Goal: Task Accomplishment & Management: Manage account settings

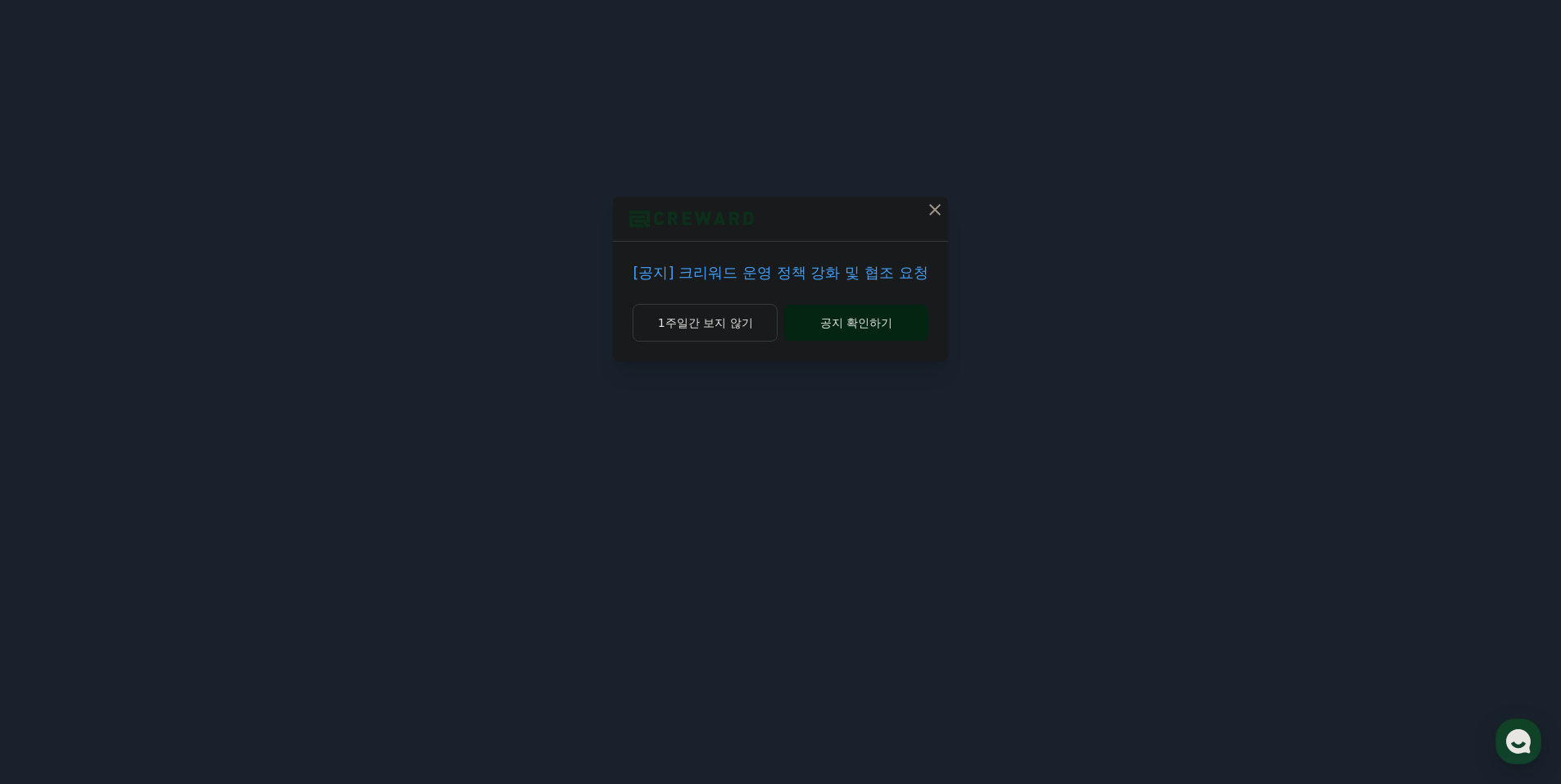
click at [858, 315] on button "공지 확인하기" at bounding box center [856, 322] width 144 height 36
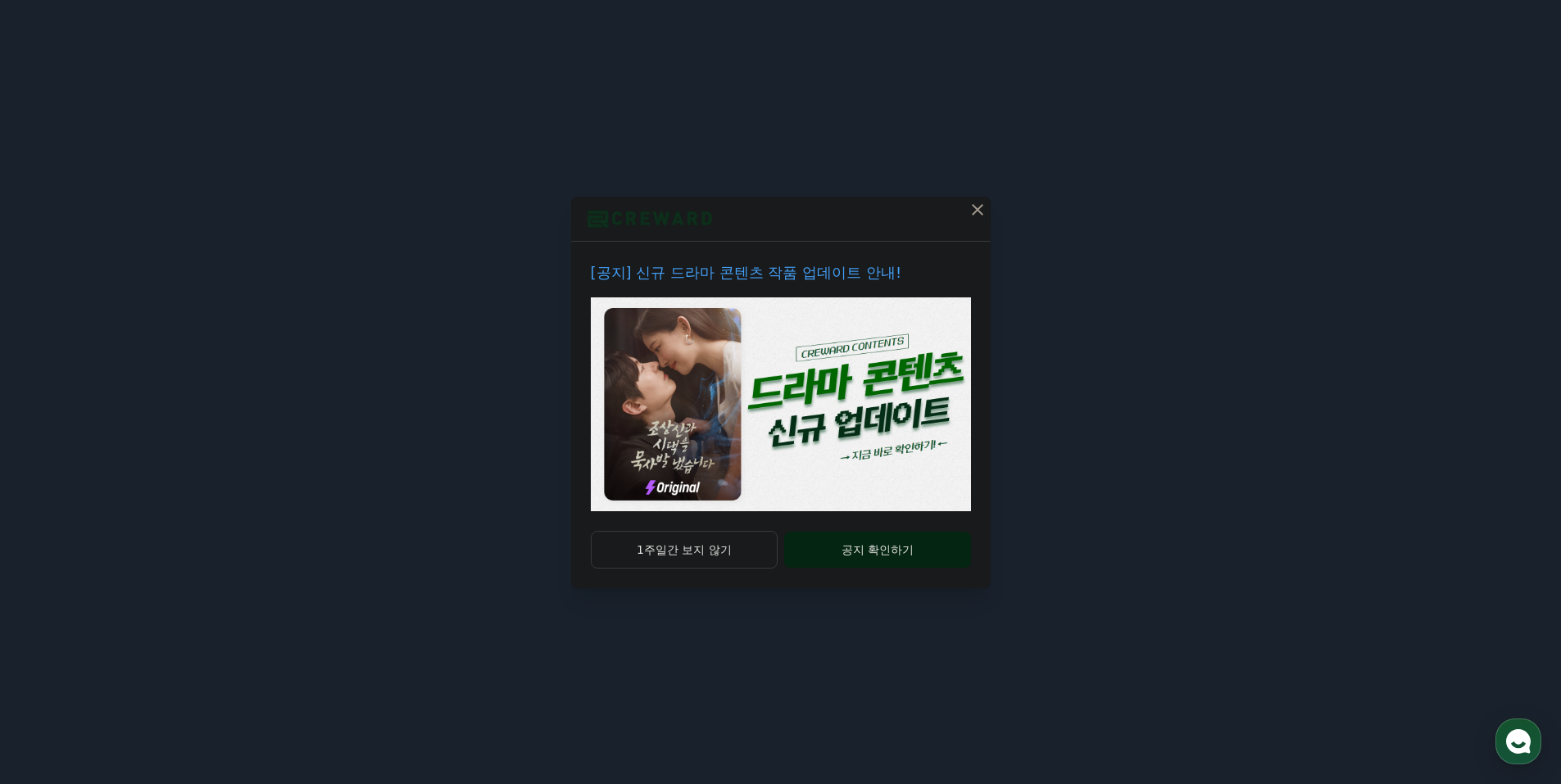
click at [865, 562] on button "공지 확인하기" at bounding box center [877, 549] width 186 height 36
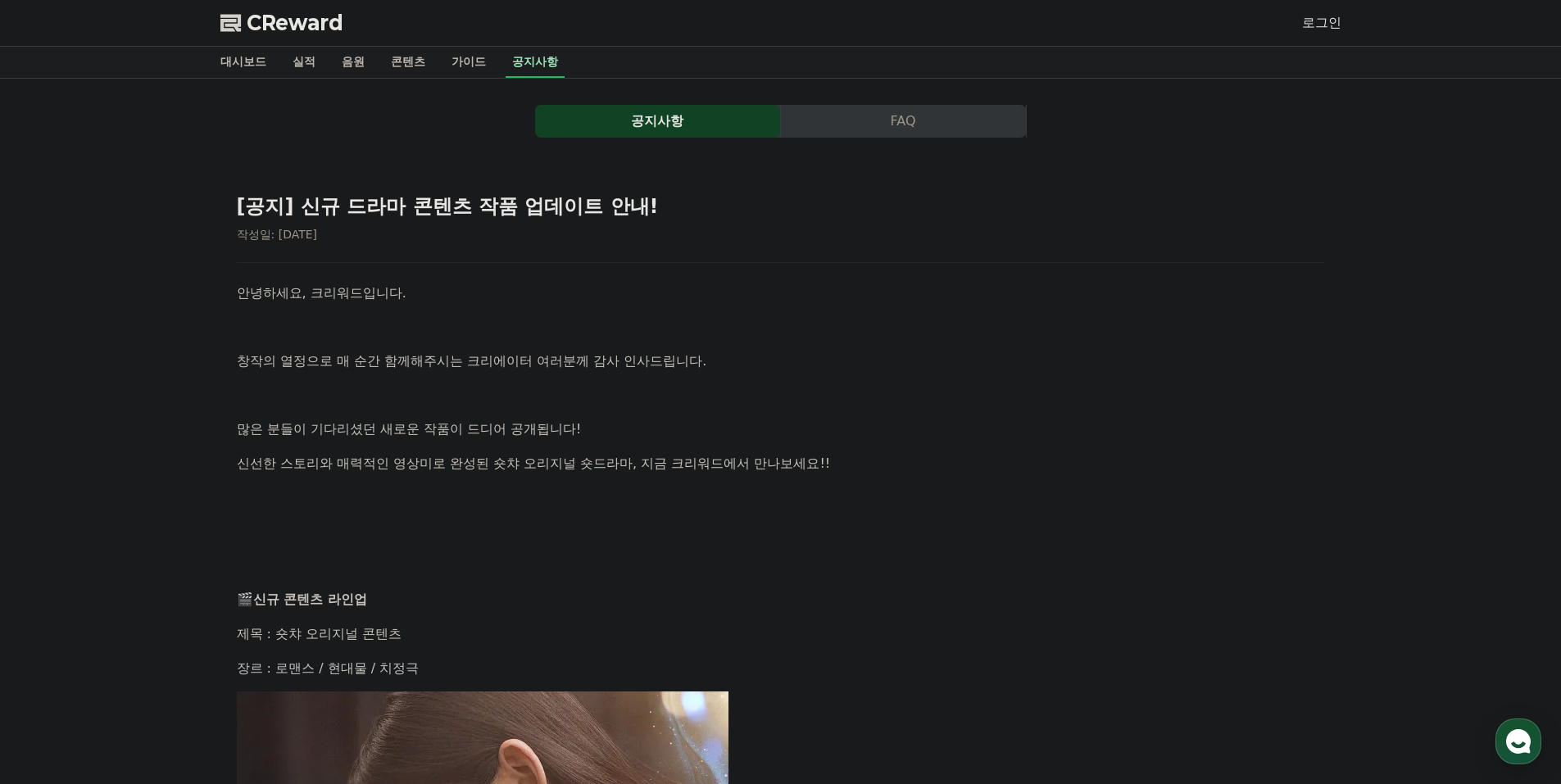
click at [694, 136] on button "공지사항" at bounding box center [658, 121] width 245 height 32
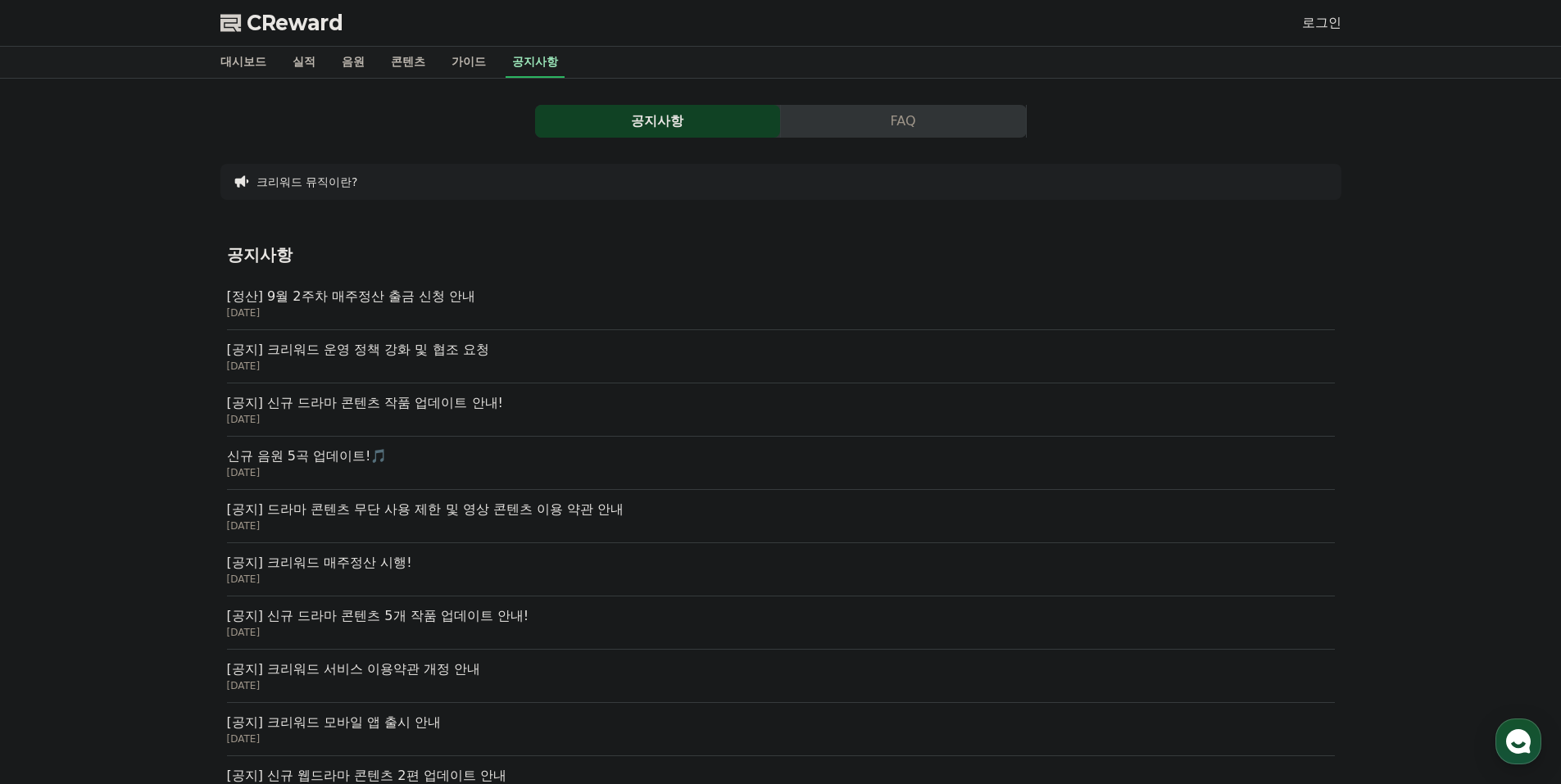
click at [517, 354] on p "[공지] 크리워드 운영 정책 강화 및 협조 요청" at bounding box center [780, 350] width 1107 height 19
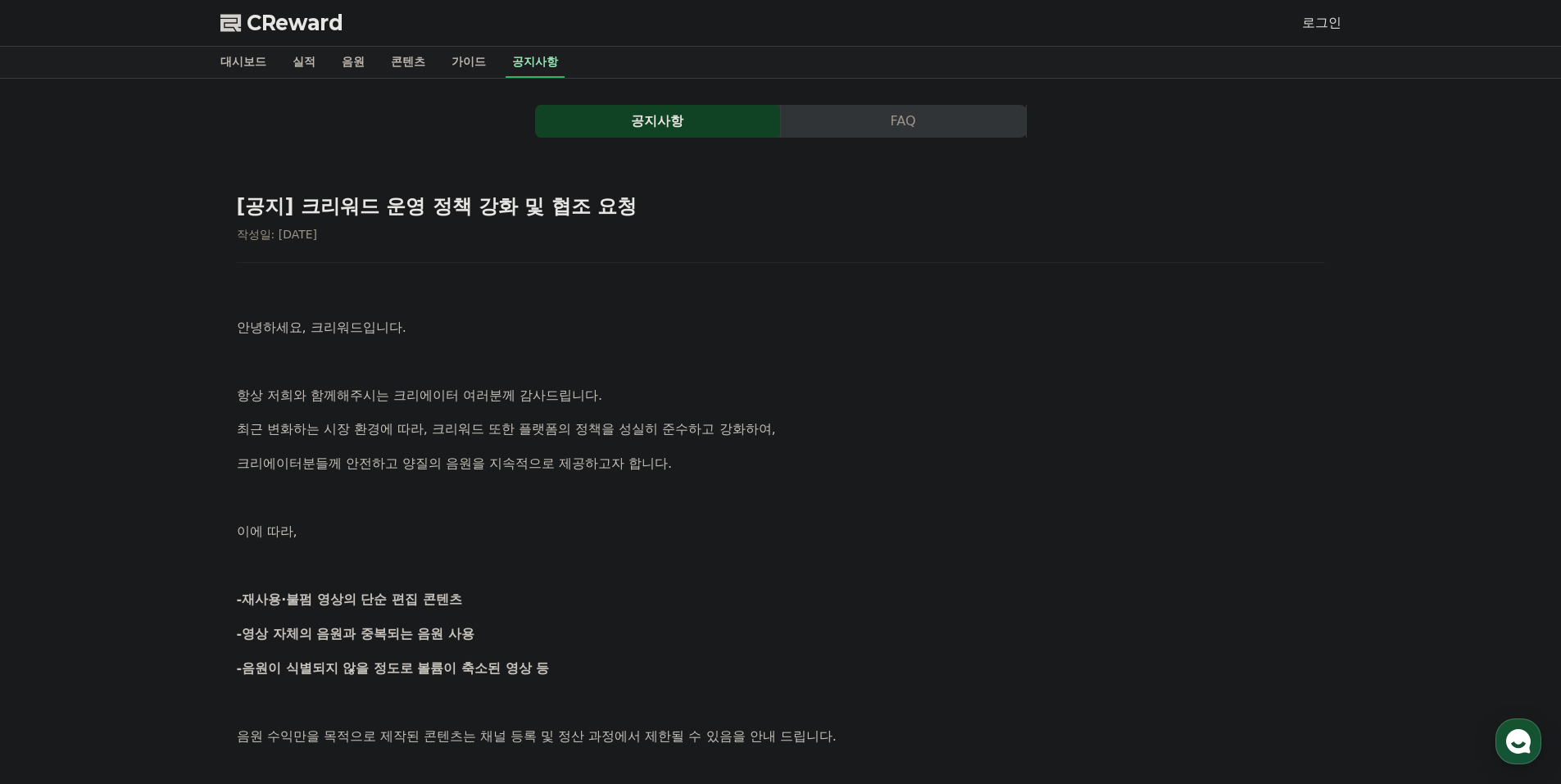
click at [1331, 20] on link "로그인" at bounding box center [1321, 23] width 39 height 19
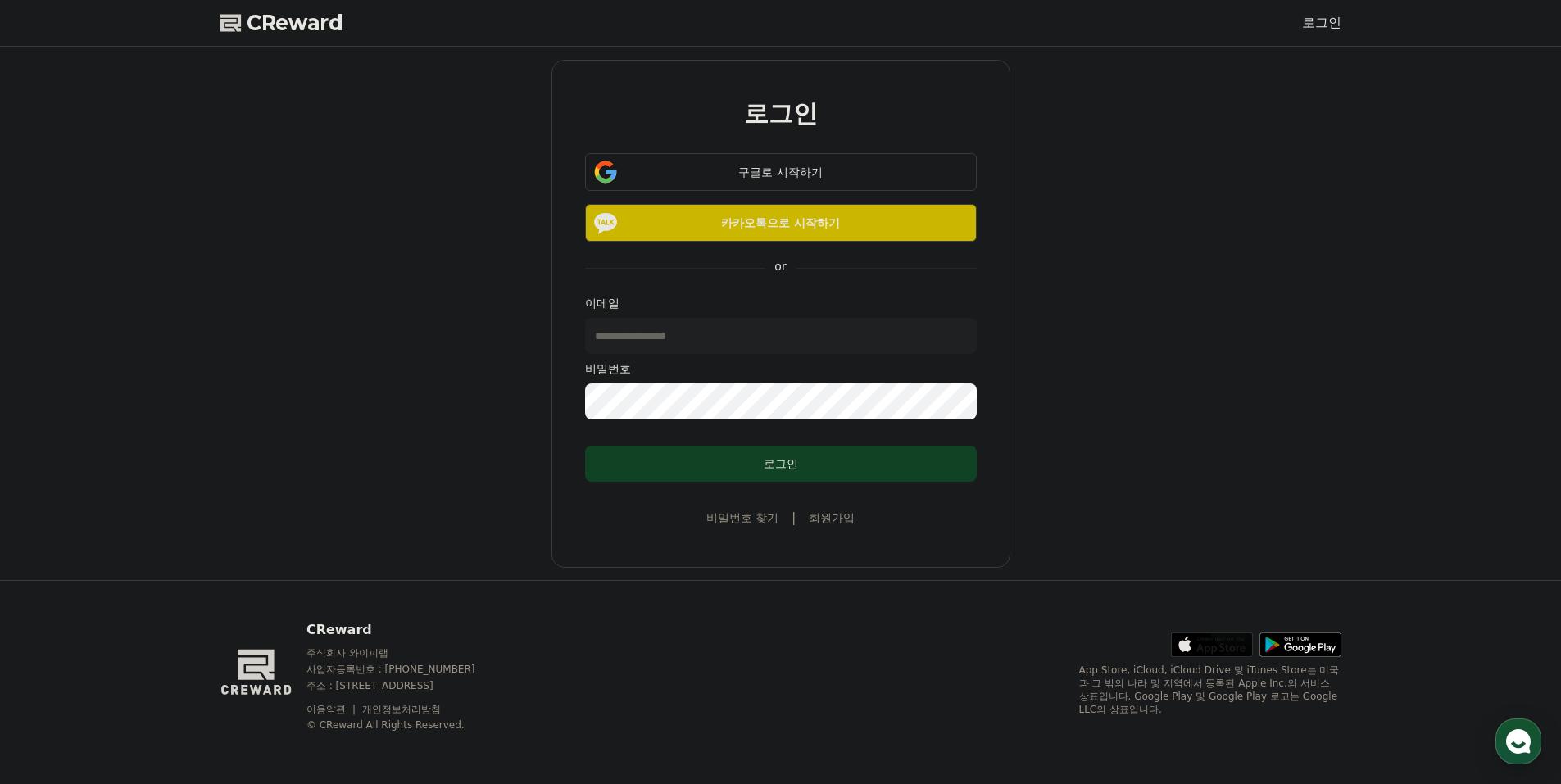
click at [731, 345] on input "text" at bounding box center [780, 335] width 392 height 36
click at [743, 171] on div "구글로 시작하기" at bounding box center [780, 172] width 344 height 17
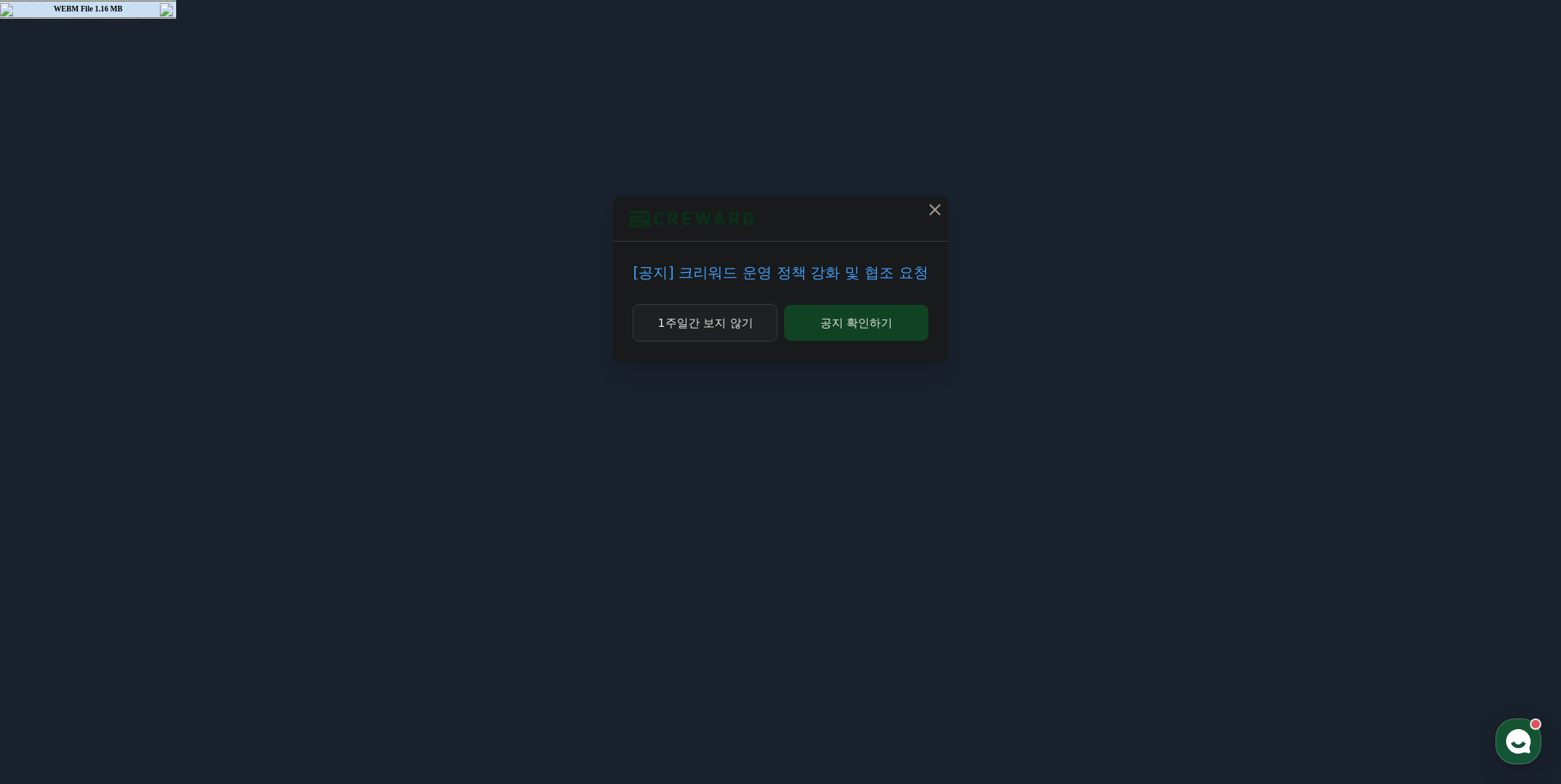
click at [705, 322] on button "1주일간 보지 않기" at bounding box center [705, 322] width 145 height 38
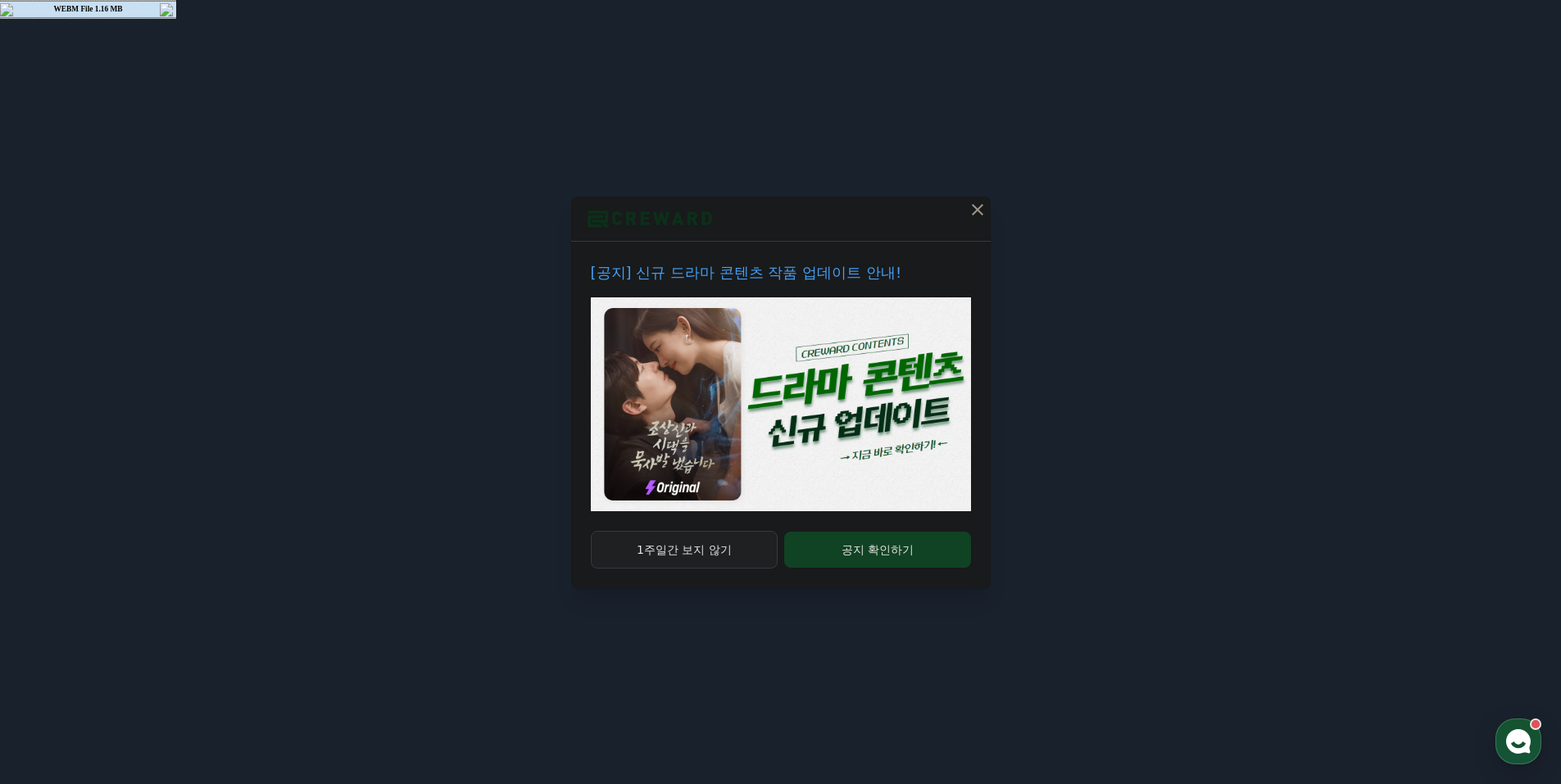
click at [677, 561] on button "1주일간 보지 않기" at bounding box center [684, 549] width 187 height 38
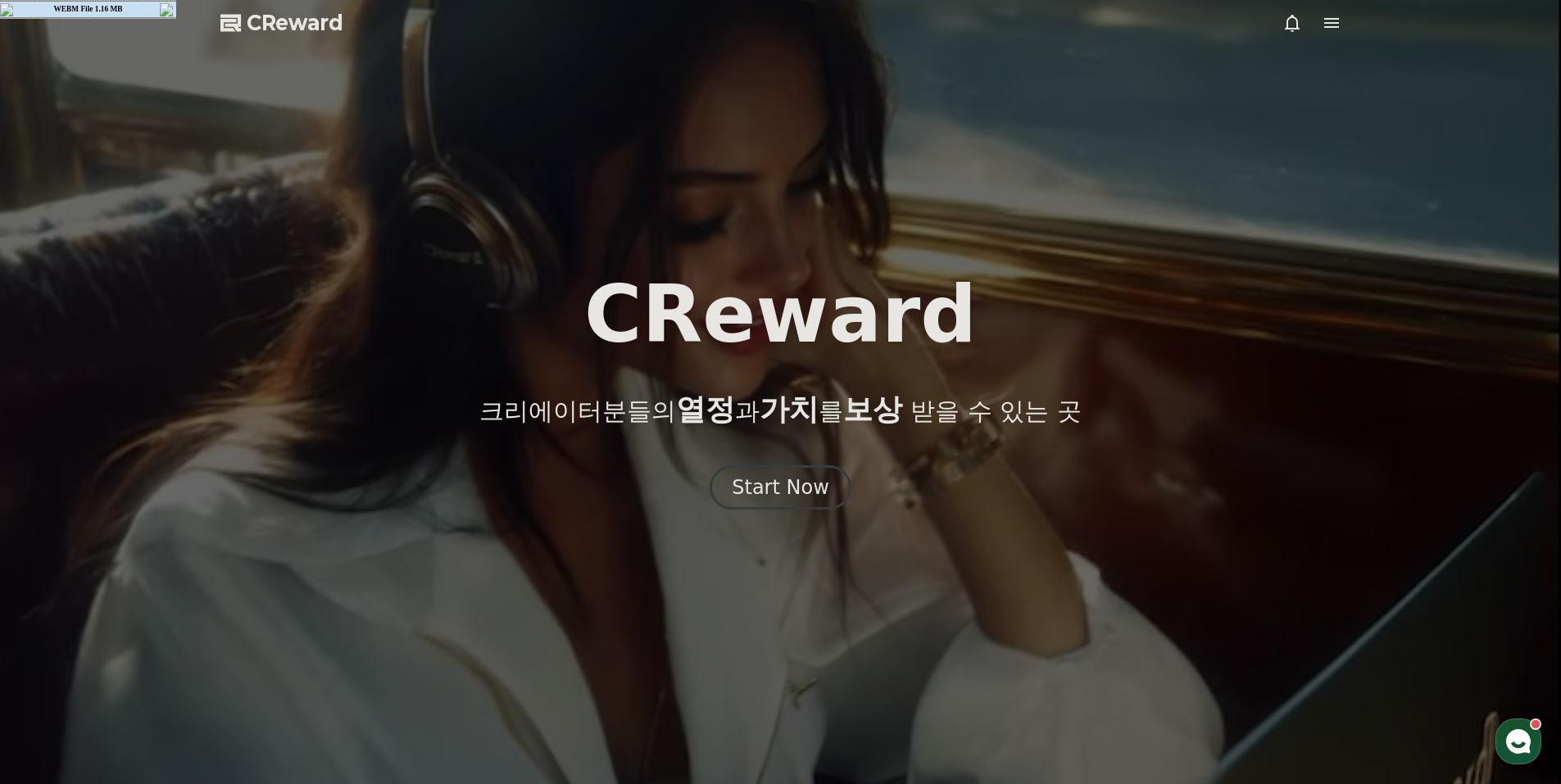
click at [1324, 26] on icon at bounding box center [1331, 23] width 15 height 10
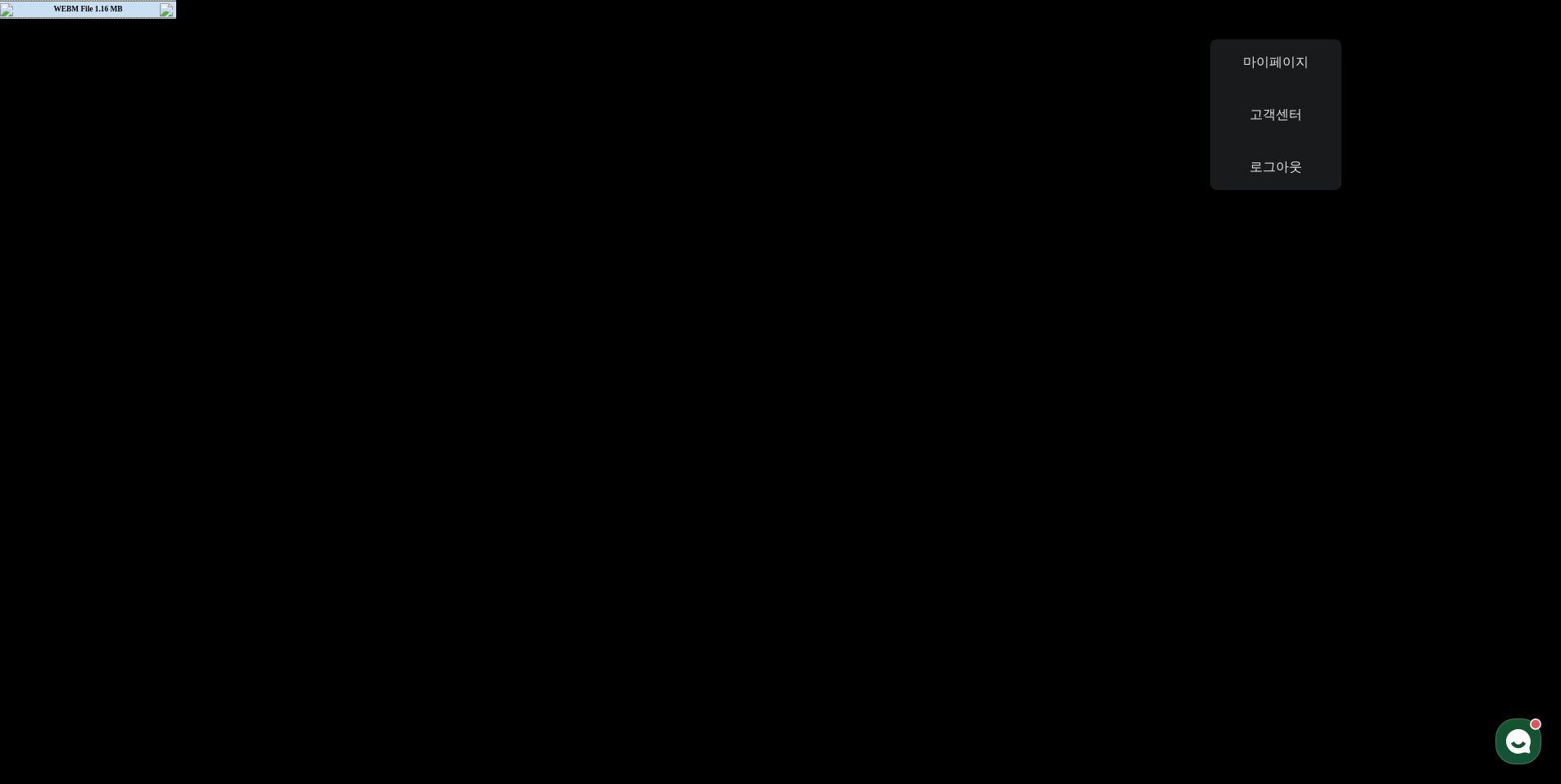
click at [1327, 26] on button "close" at bounding box center [780, 392] width 1561 height 784
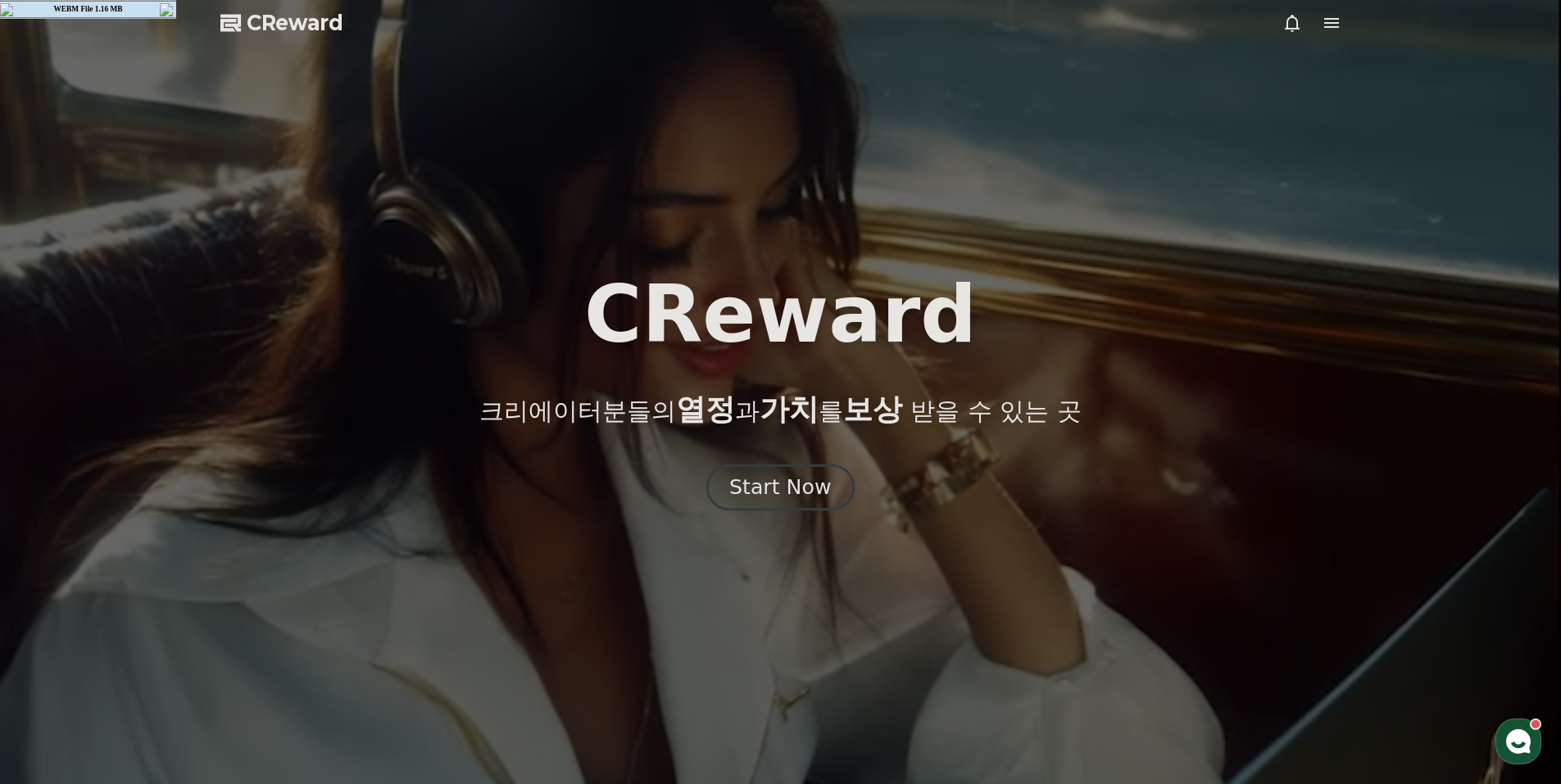
click at [749, 495] on div "Start Now" at bounding box center [780, 488] width 102 height 28
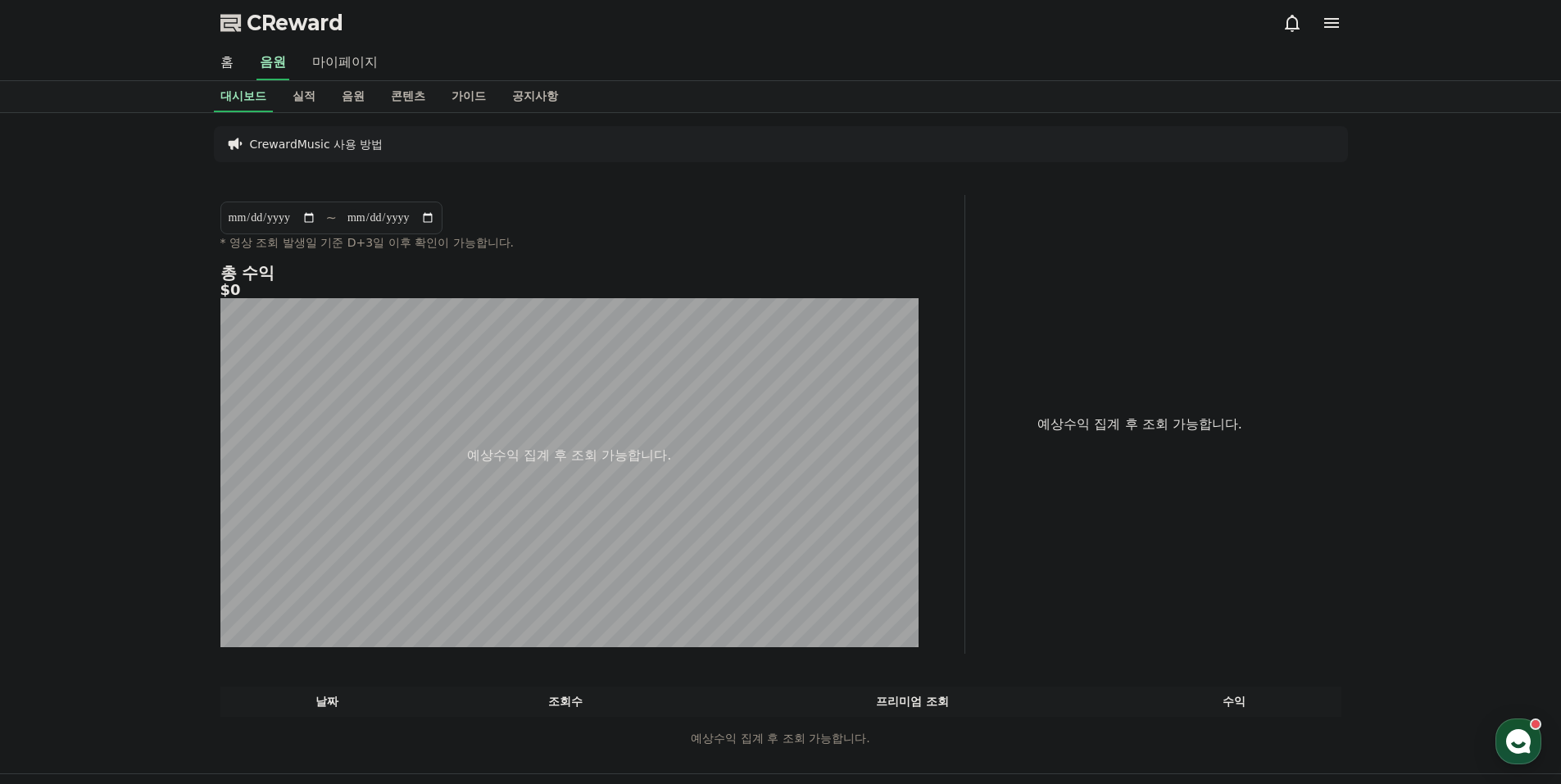
click at [367, 62] on link "마이페이지" at bounding box center [344, 62] width 92 height 34
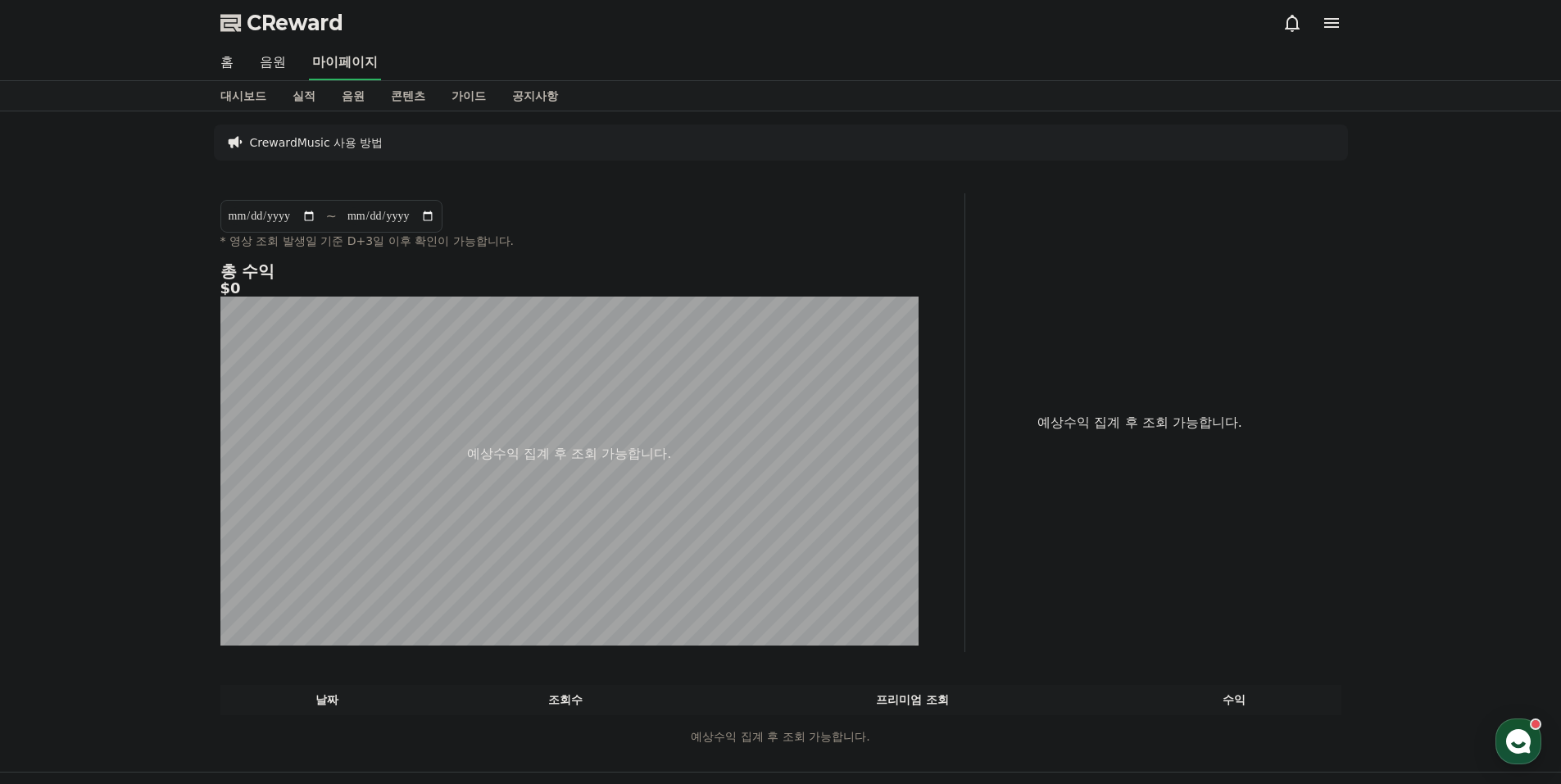
select select "**********"
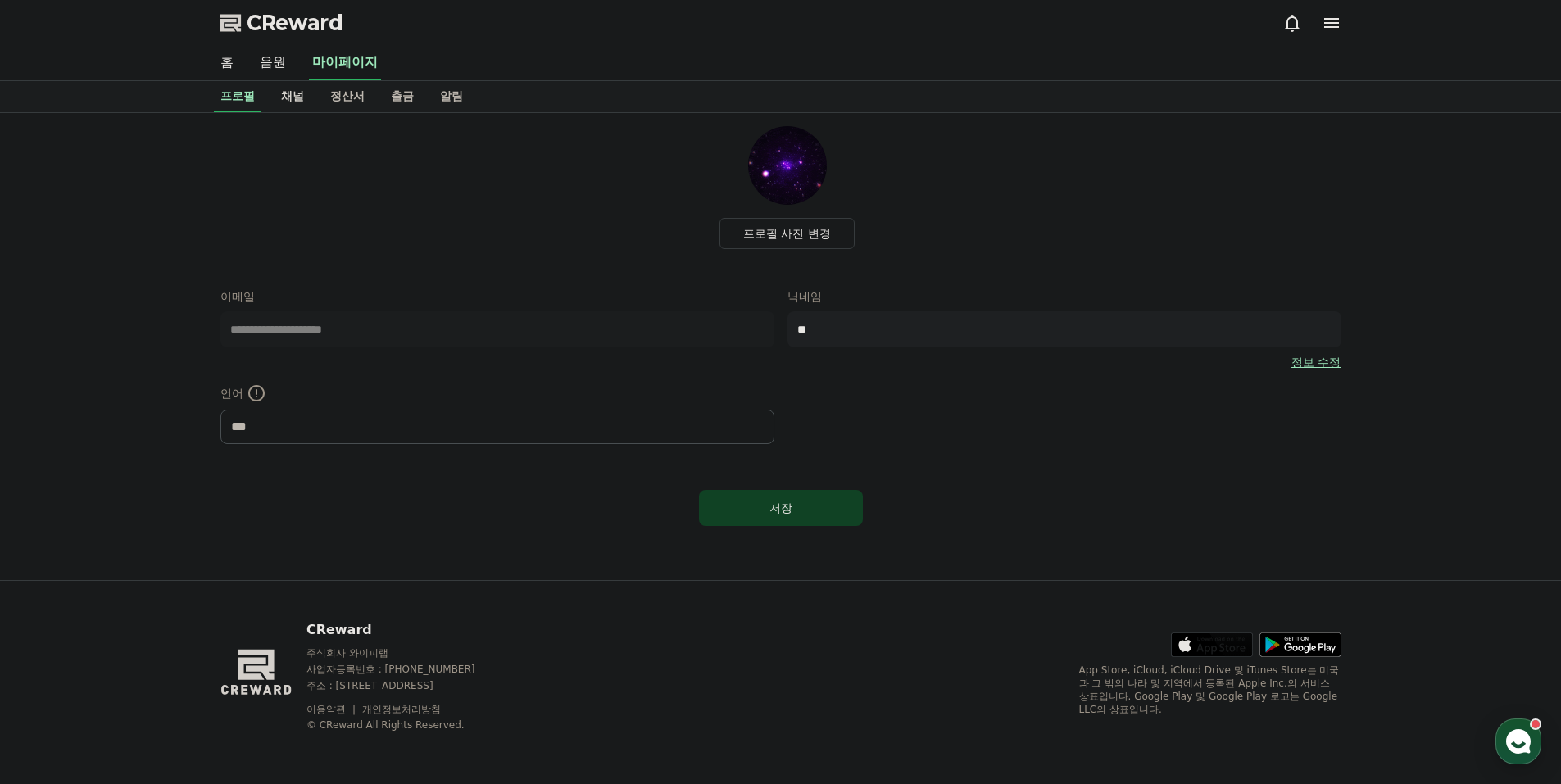
click at [289, 98] on link "채널" at bounding box center [293, 97] width 49 height 32
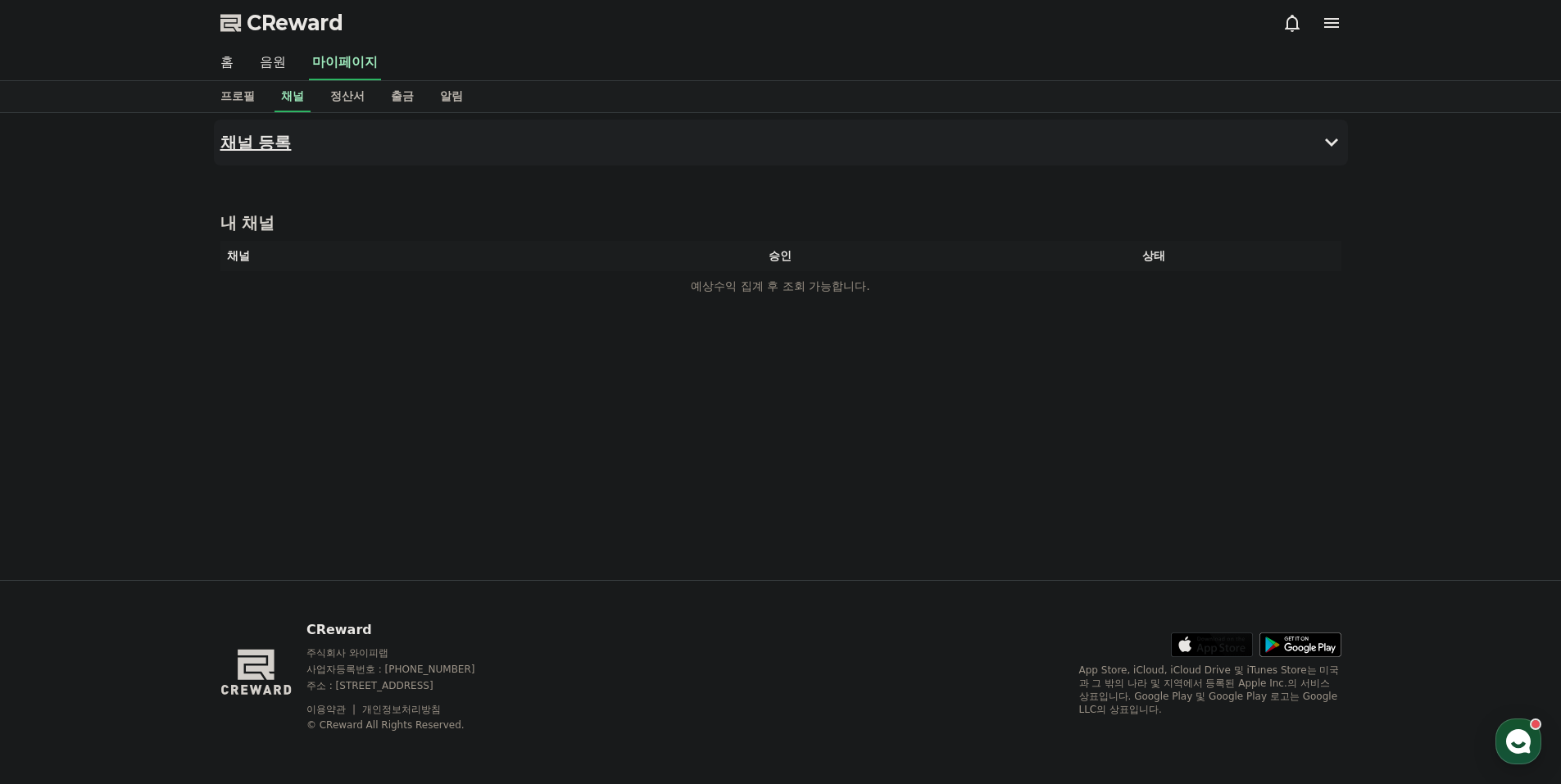
click at [879, 157] on button "채널 등록" at bounding box center [780, 143] width 1134 height 46
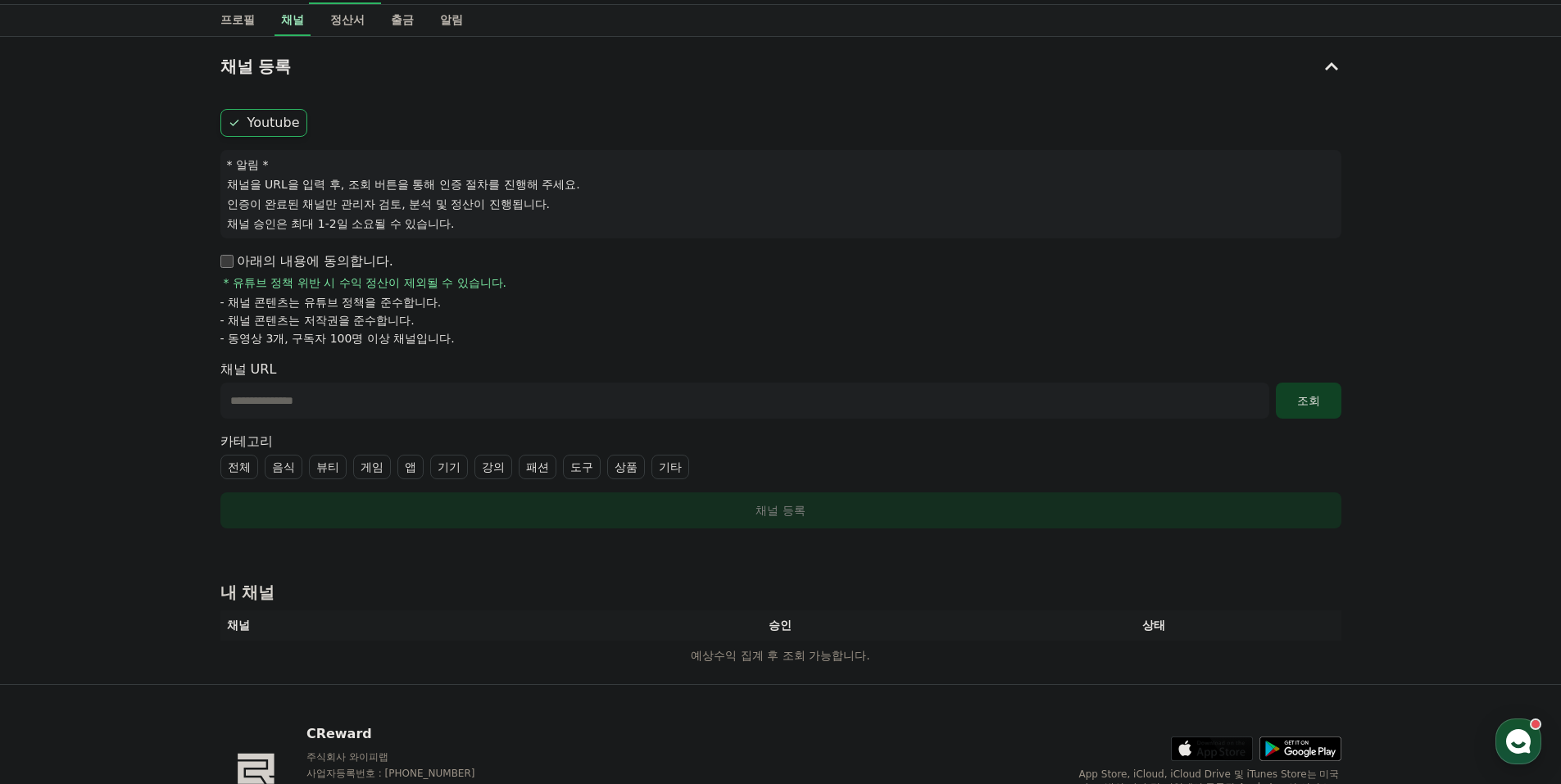
scroll to position [82, 0]
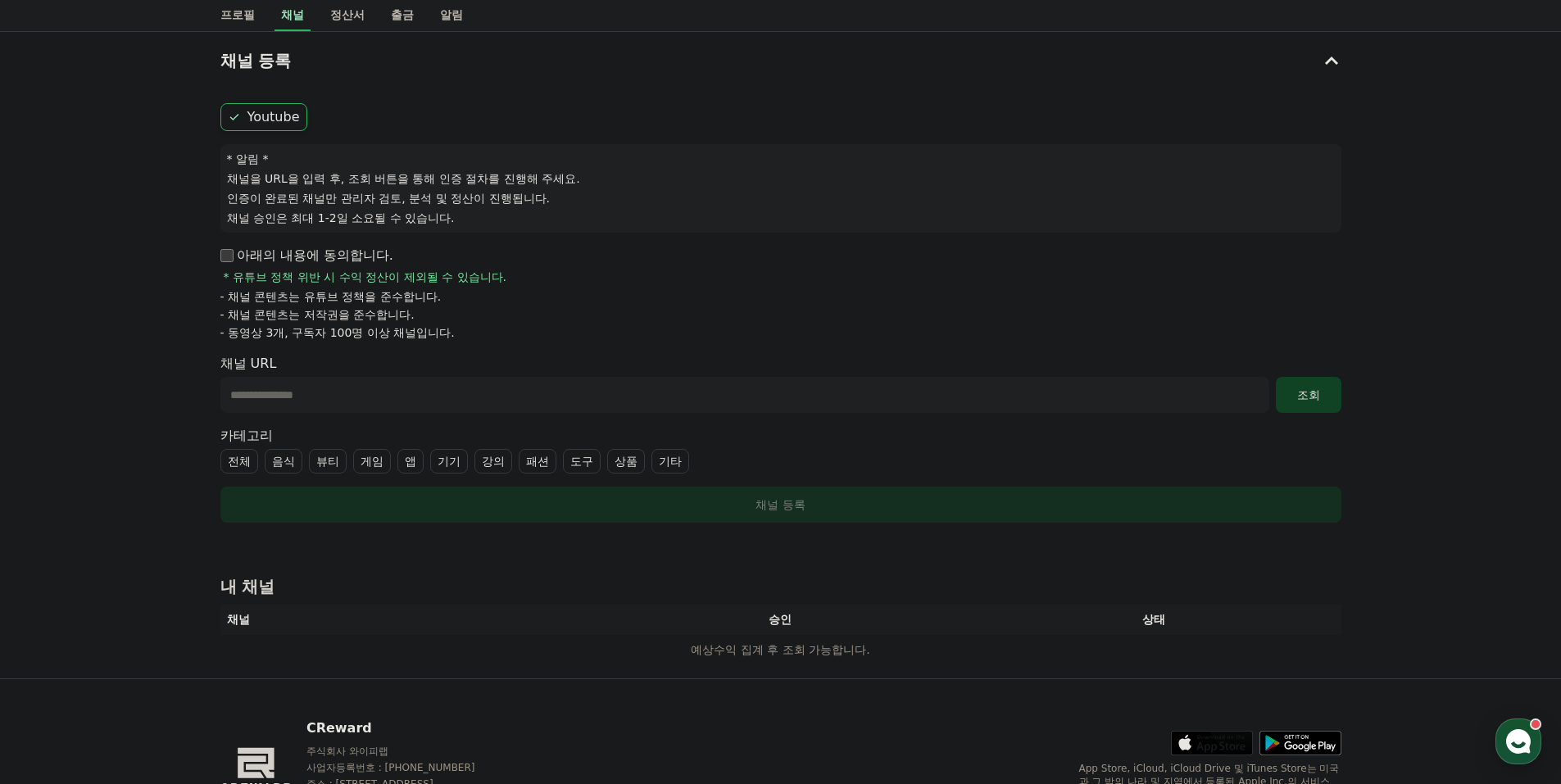
click at [283, 464] on label "음식" at bounding box center [283, 462] width 38 height 25
click at [683, 463] on label "기타" at bounding box center [689, 462] width 38 height 25
click at [682, 463] on icon at bounding box center [684, 461] width 9 height 6
click at [247, 458] on label "전체" at bounding box center [239, 462] width 38 height 25
click at [489, 399] on input "text" at bounding box center [745, 394] width 1049 height 36
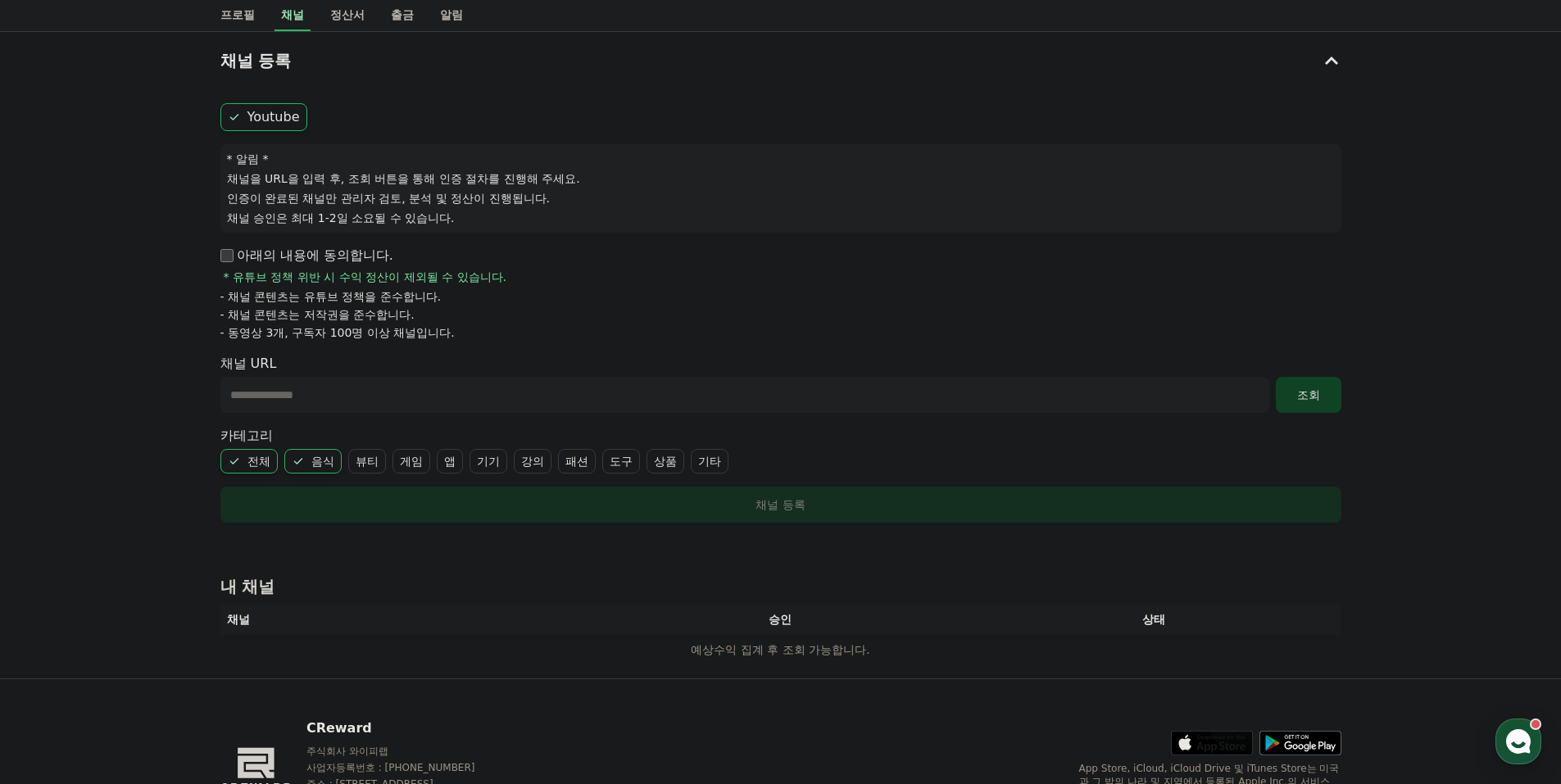
paste input "**********"
type input "**********"
click at [1319, 406] on button "조회" at bounding box center [1308, 394] width 66 height 36
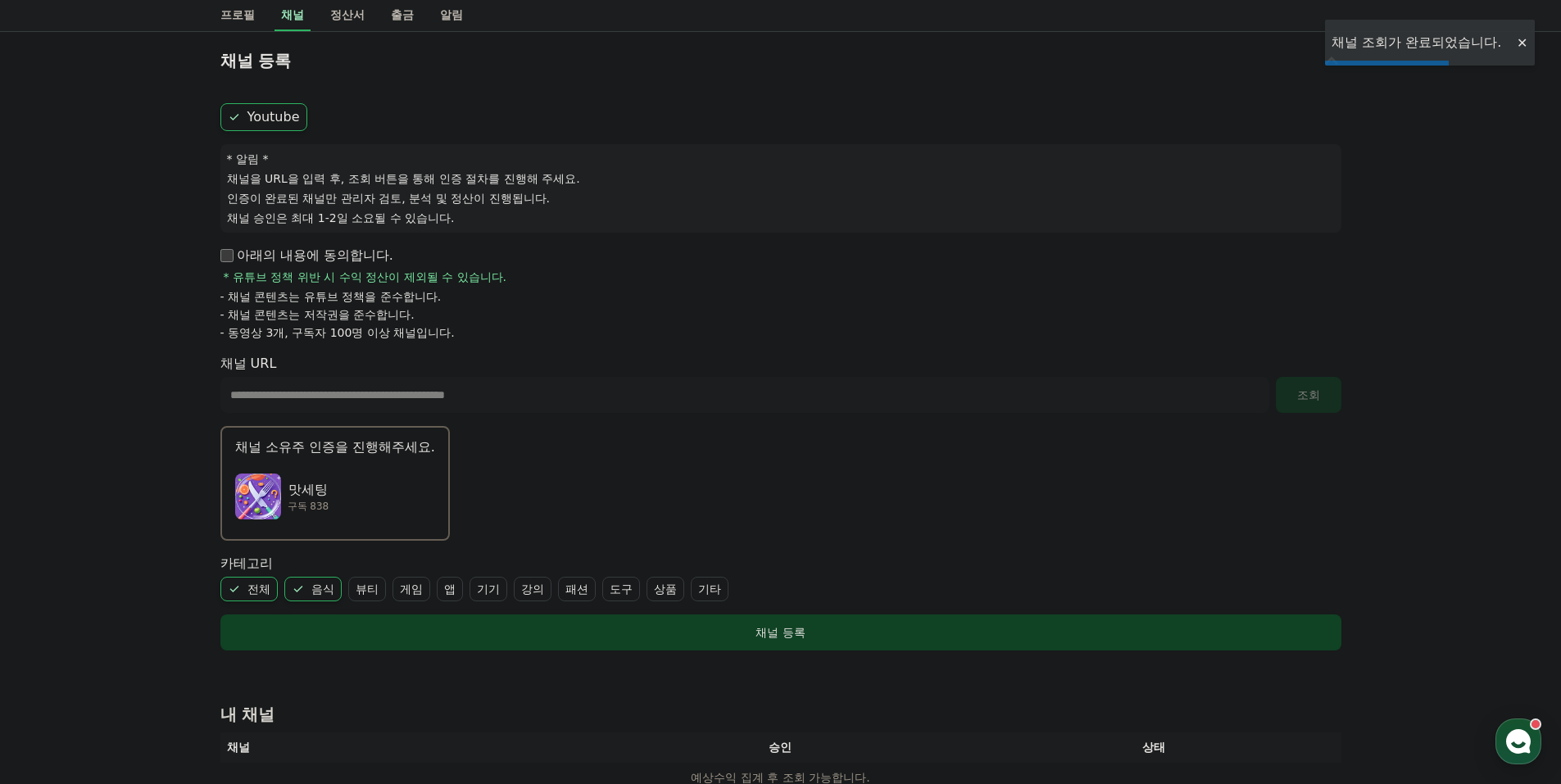
click at [379, 476] on div "맛세팅 구독 838" at bounding box center [335, 496] width 200 height 66
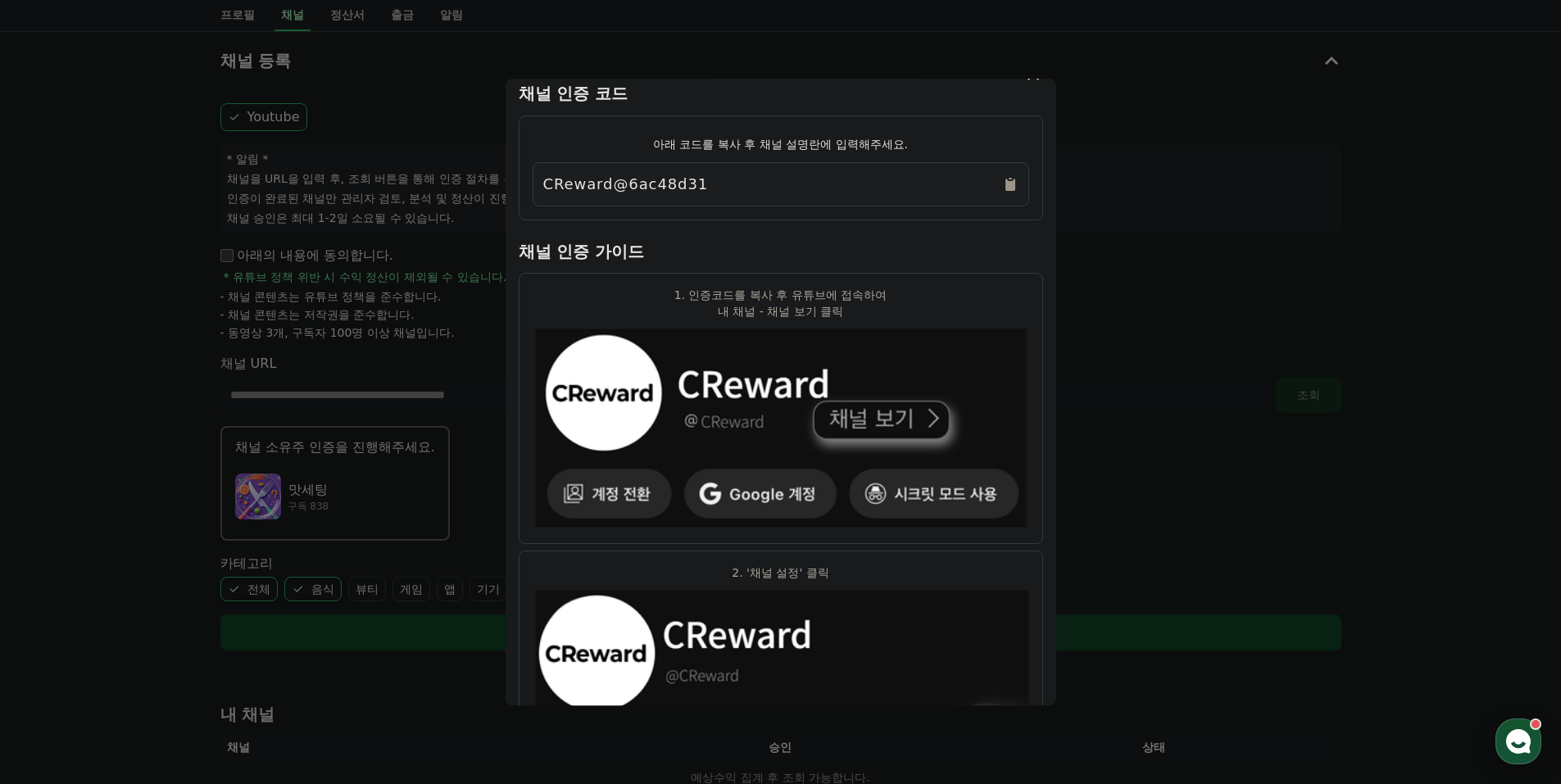
scroll to position [0, 0]
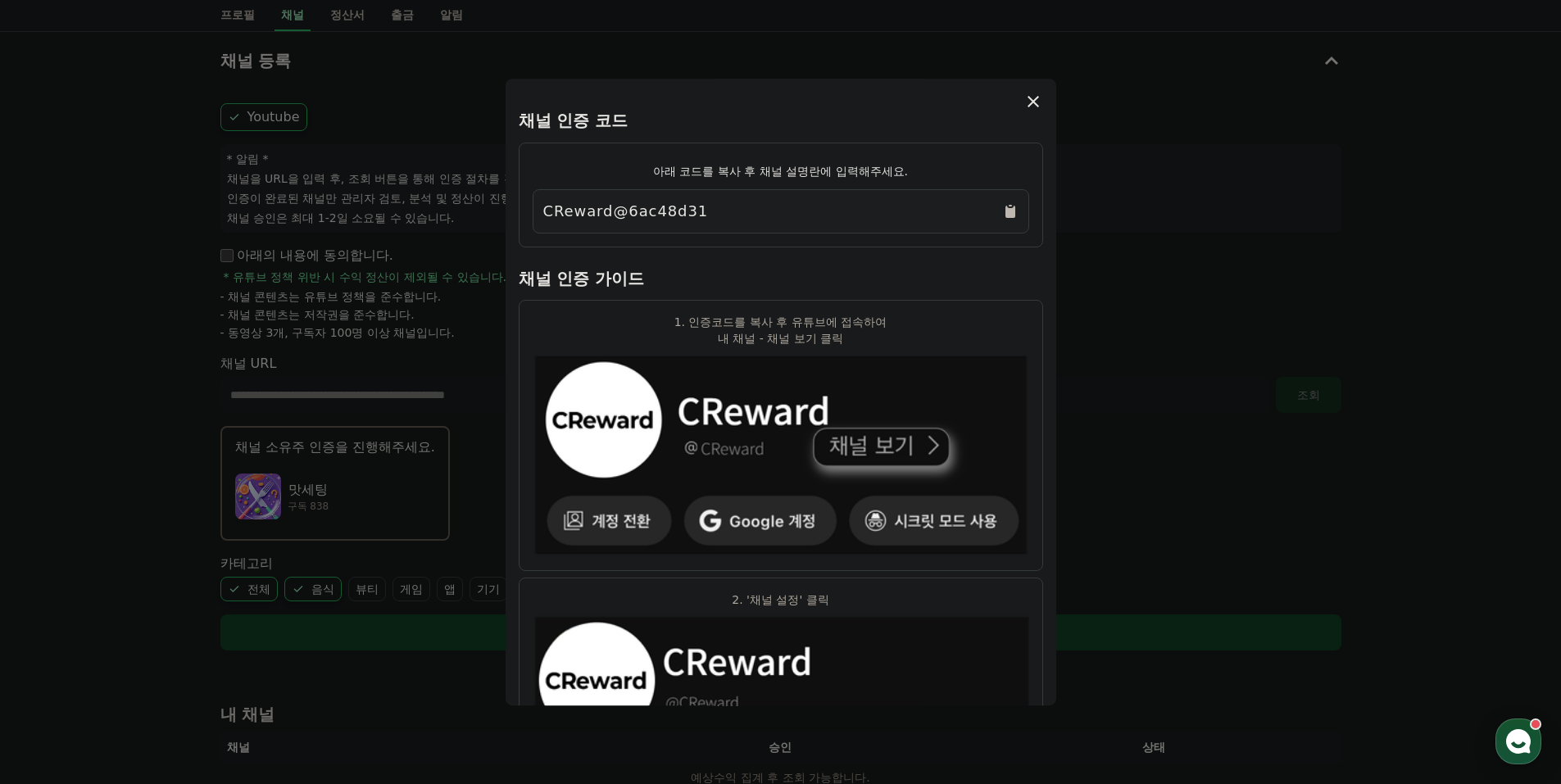
click at [1006, 211] on icon "Copy to clipboard" at bounding box center [1010, 212] width 10 height 12
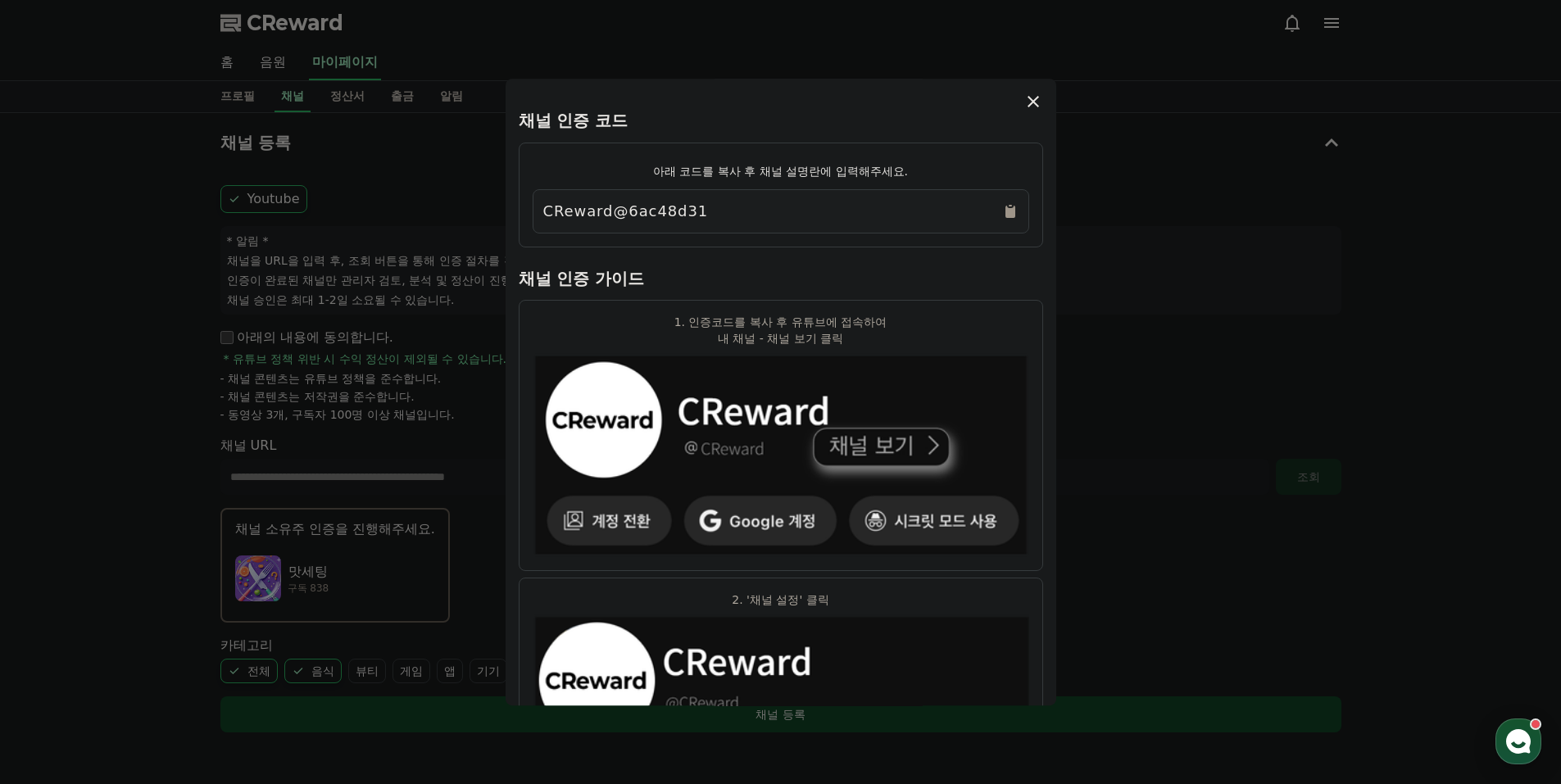
click at [1031, 109] on icon "modal" at bounding box center [1033, 102] width 19 height 19
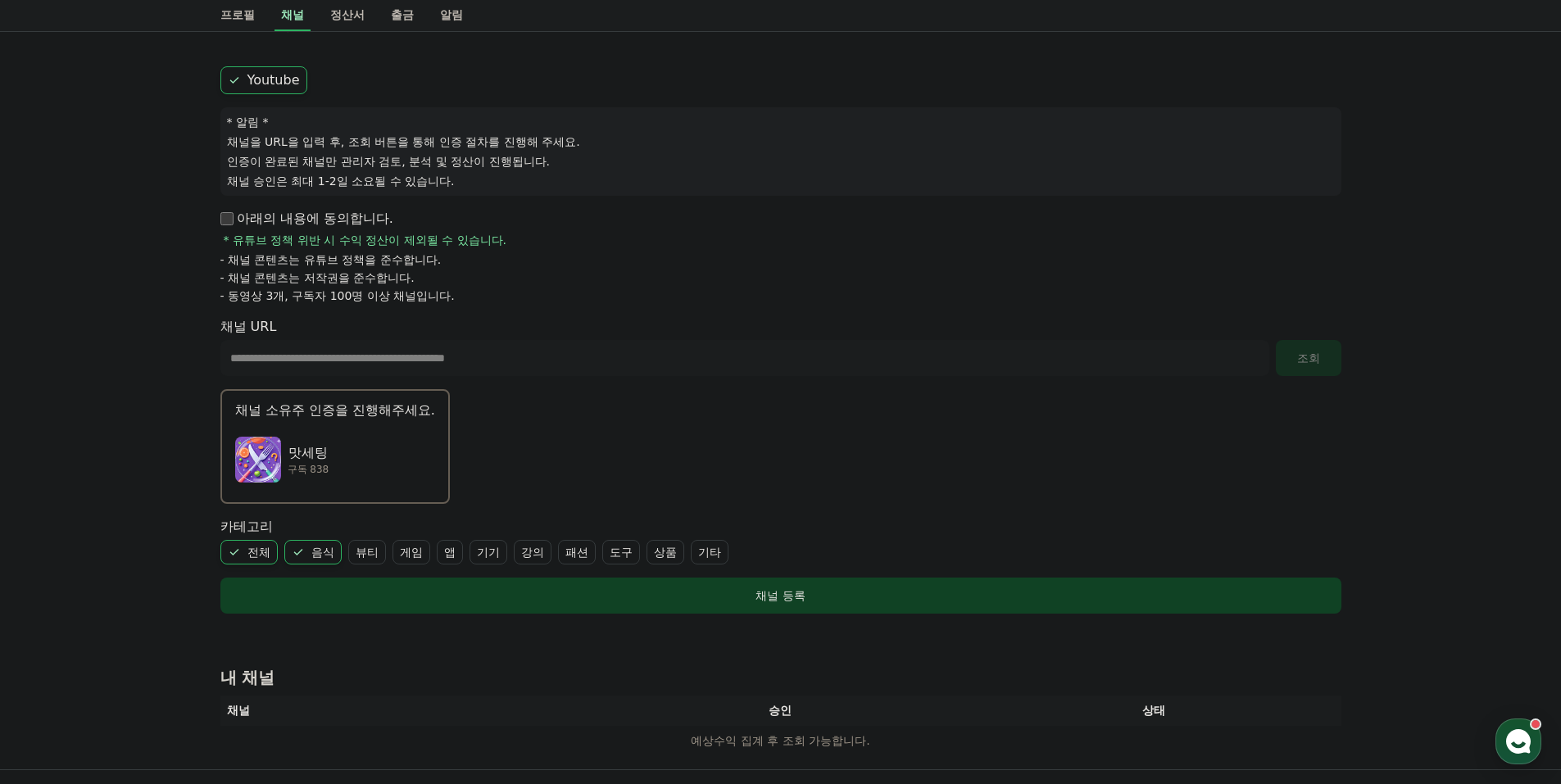
scroll to position [164, 0]
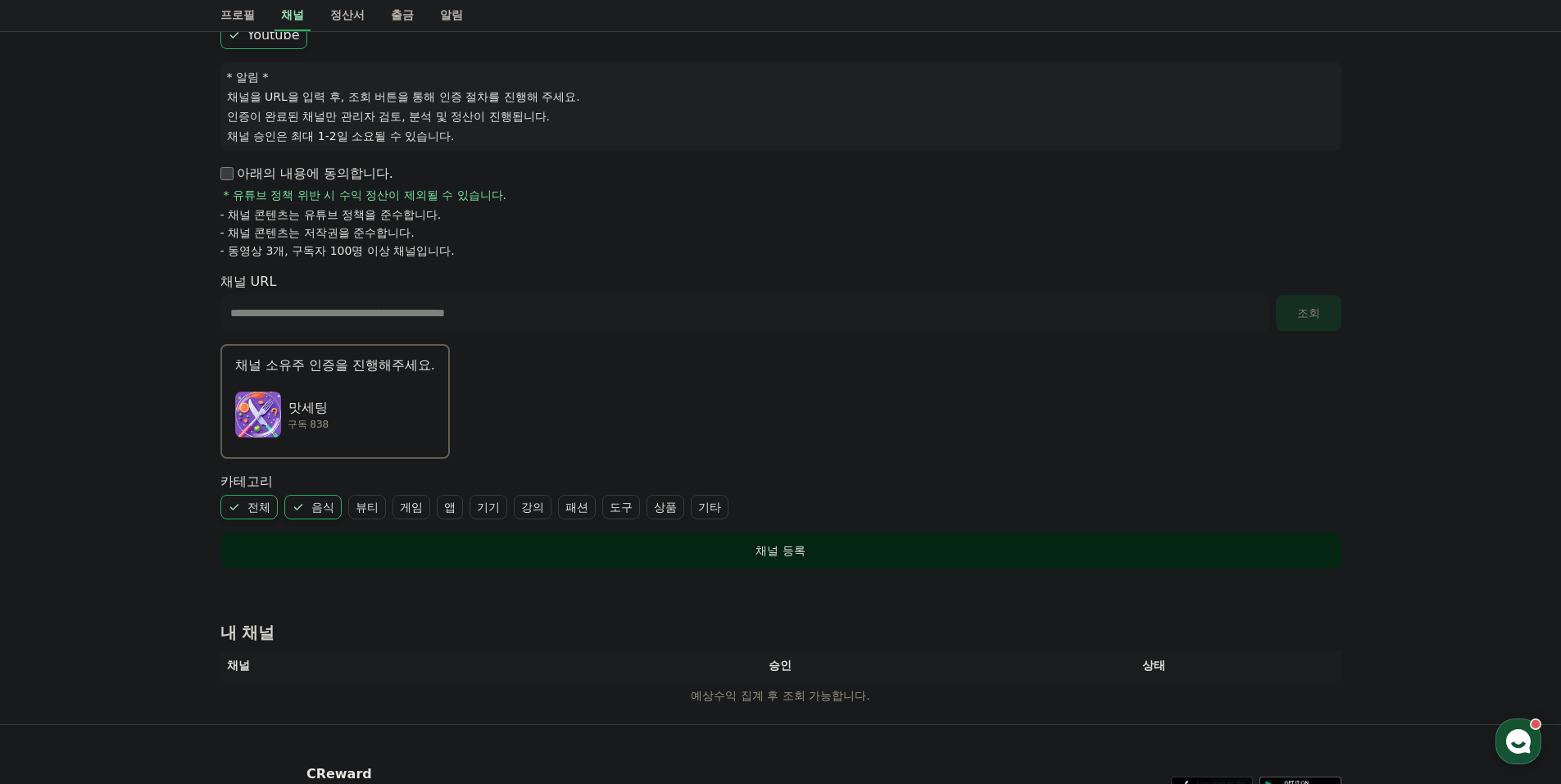
click at [806, 545] on div "채널 등록" at bounding box center [780, 550] width 1056 height 17
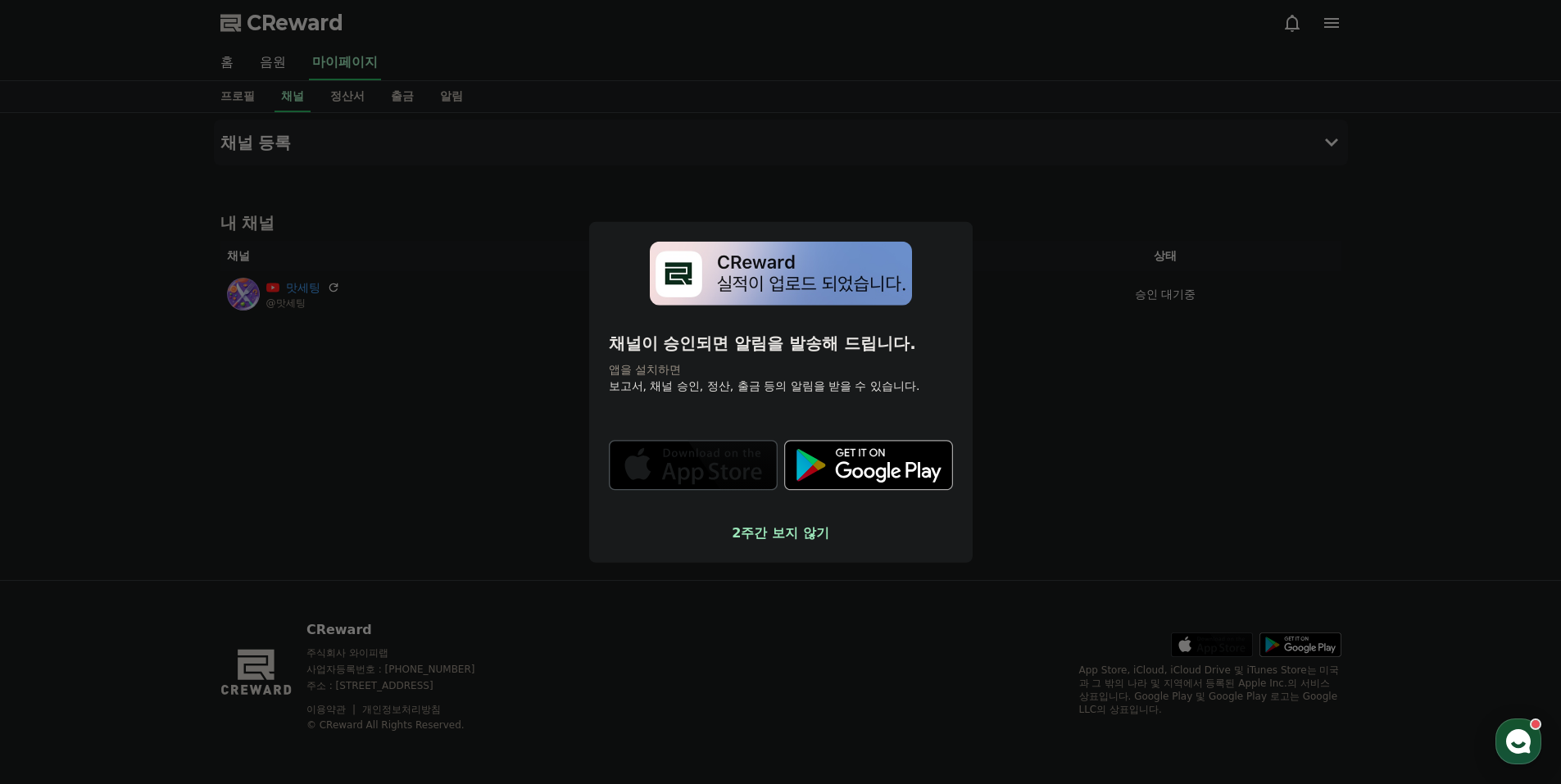
click at [830, 528] on button "2주간 보지 않기" at bounding box center [780, 533] width 344 height 19
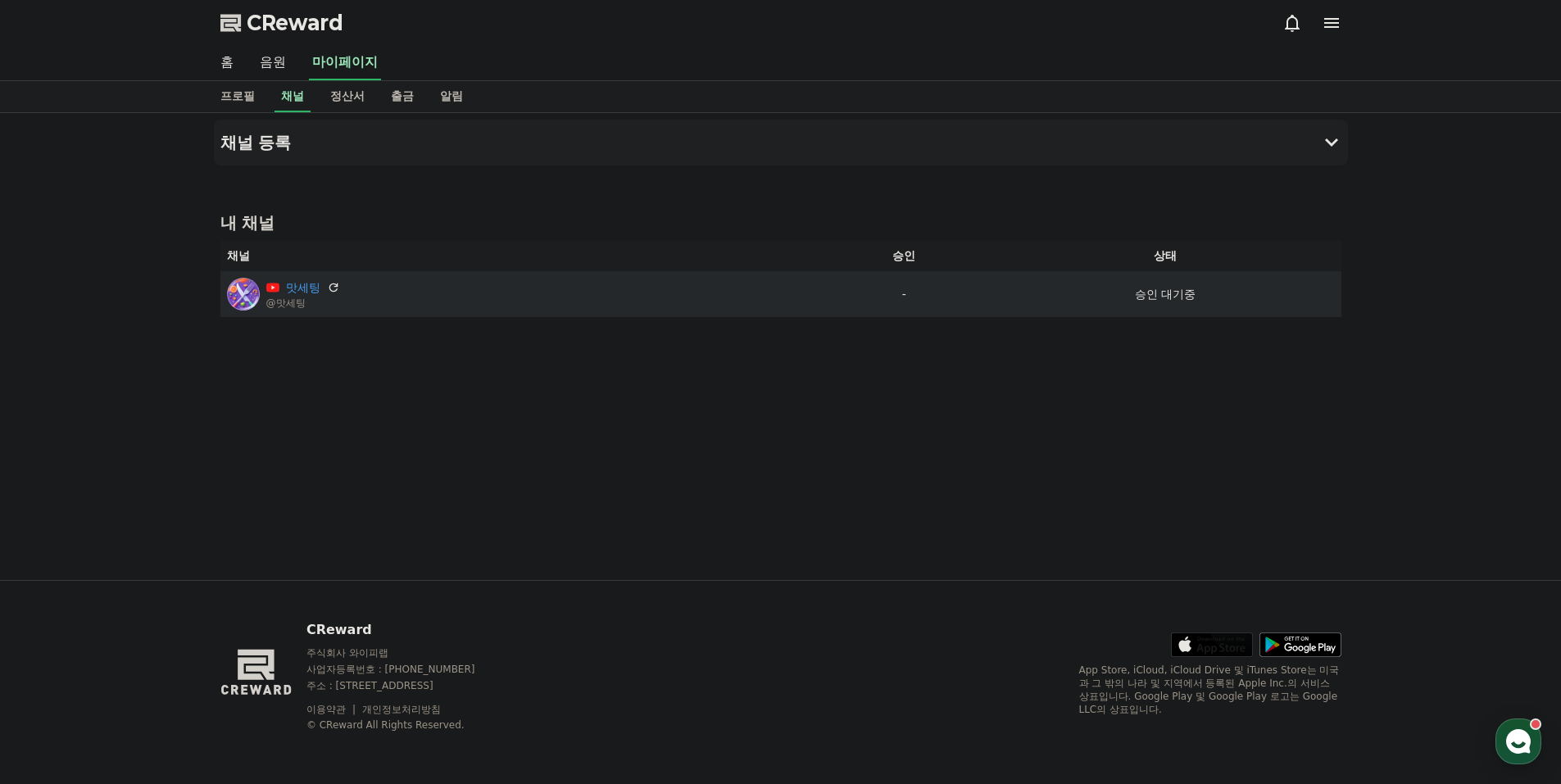
click at [492, 293] on div "맛세팅 @맛세팅" at bounding box center [519, 293] width 585 height 32
click at [1149, 293] on p "승인 대기중" at bounding box center [1164, 294] width 60 height 18
click at [330, 286] on icon at bounding box center [333, 287] width 15 height 15
click at [291, 288] on link "맛세팅" at bounding box center [302, 288] width 34 height 18
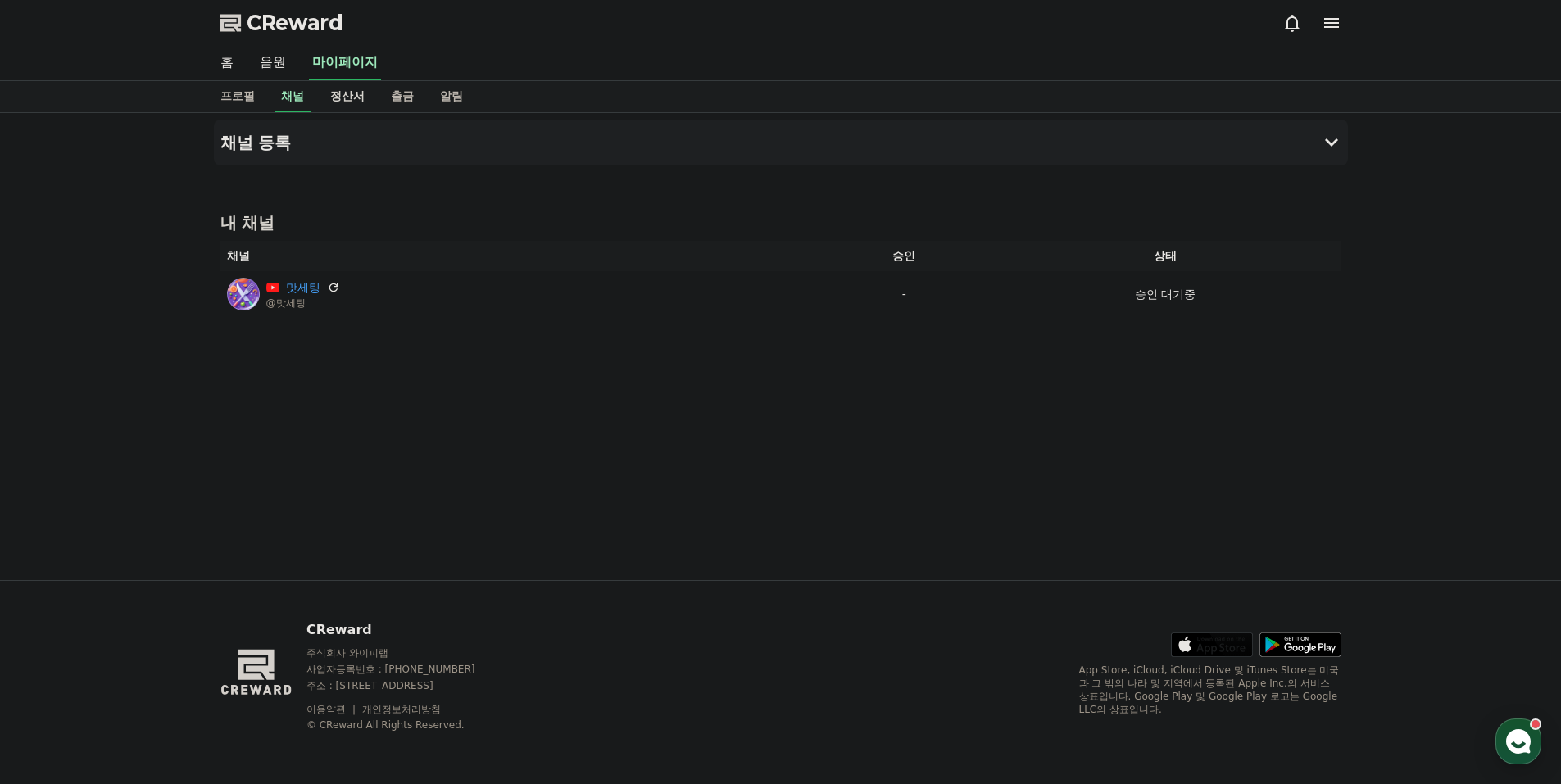
click at [348, 101] on link "정산서" at bounding box center [347, 97] width 60 height 32
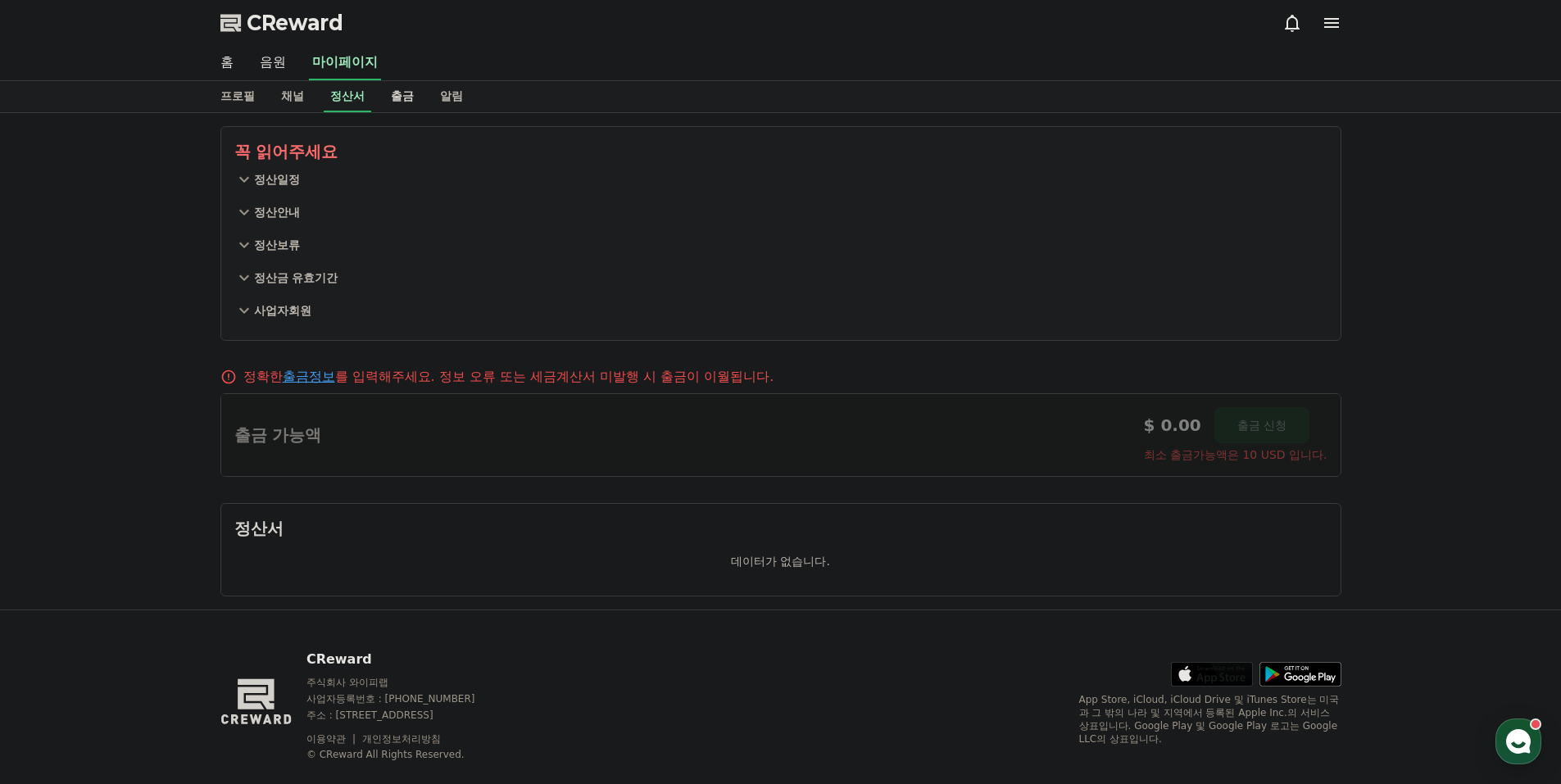
click at [394, 97] on link "출금" at bounding box center [402, 97] width 49 height 32
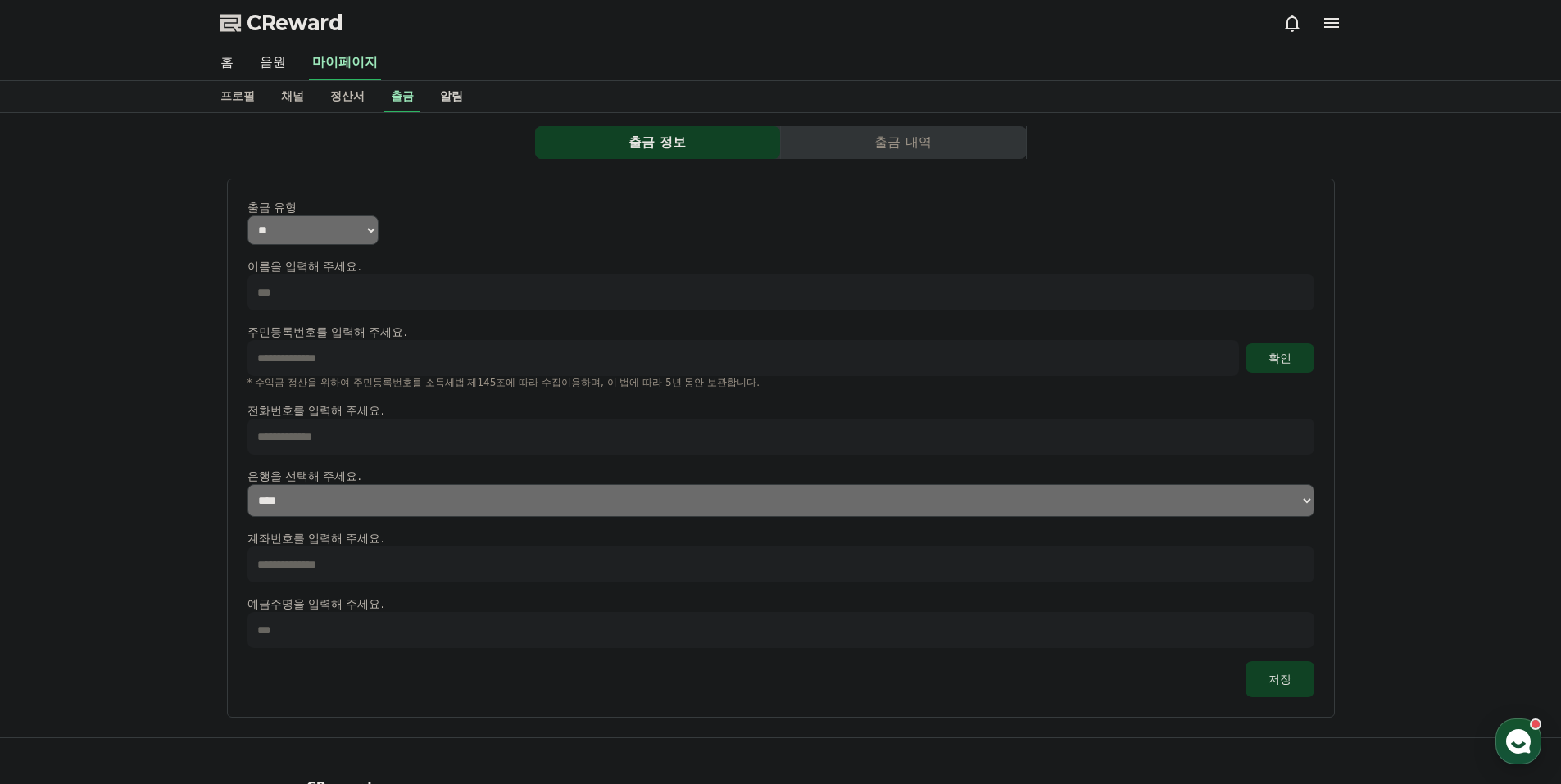
click at [445, 95] on link "알림" at bounding box center [451, 97] width 49 height 32
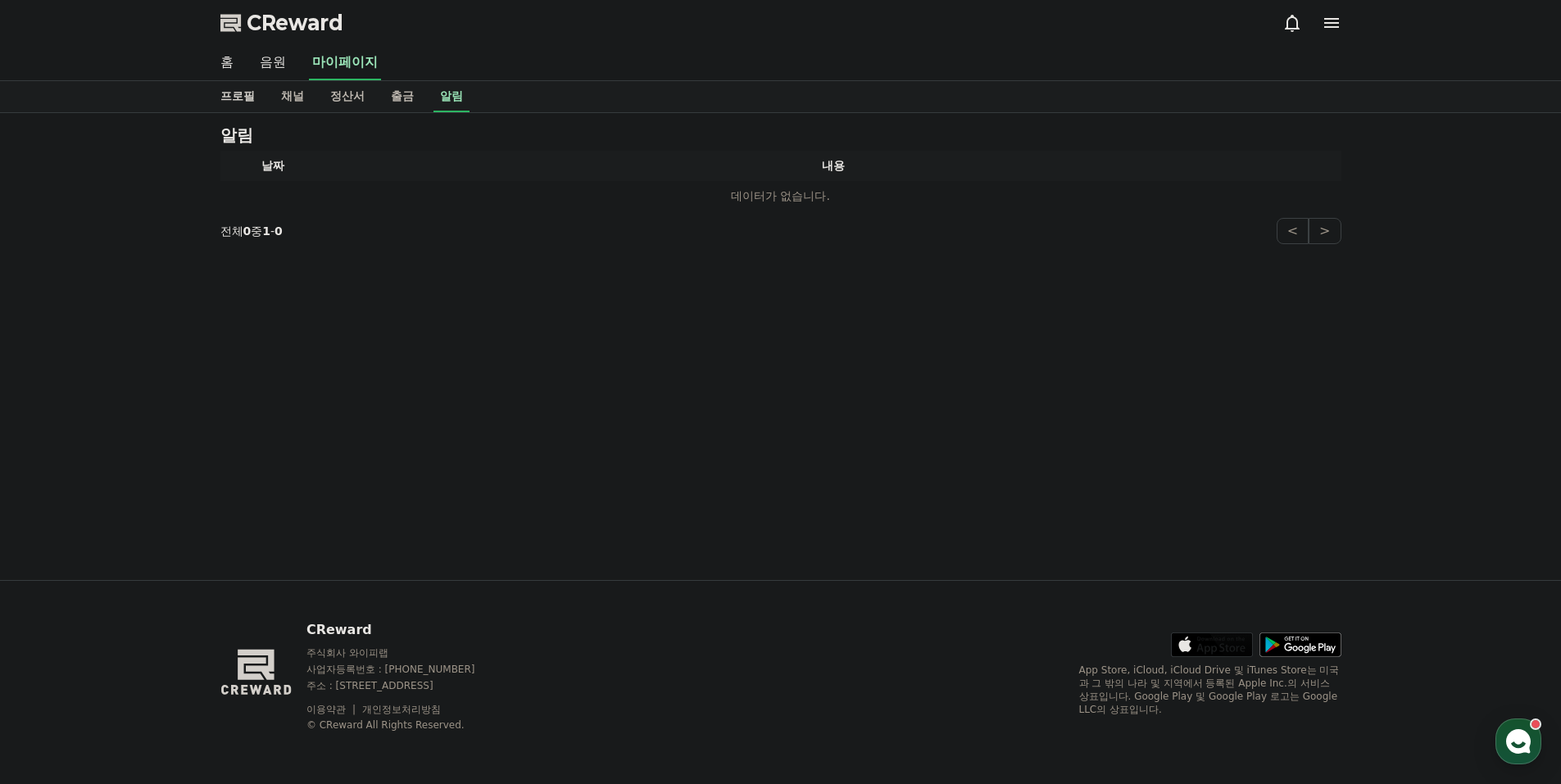
click at [234, 95] on link "프로필" at bounding box center [237, 97] width 60 height 32
select select "**********"
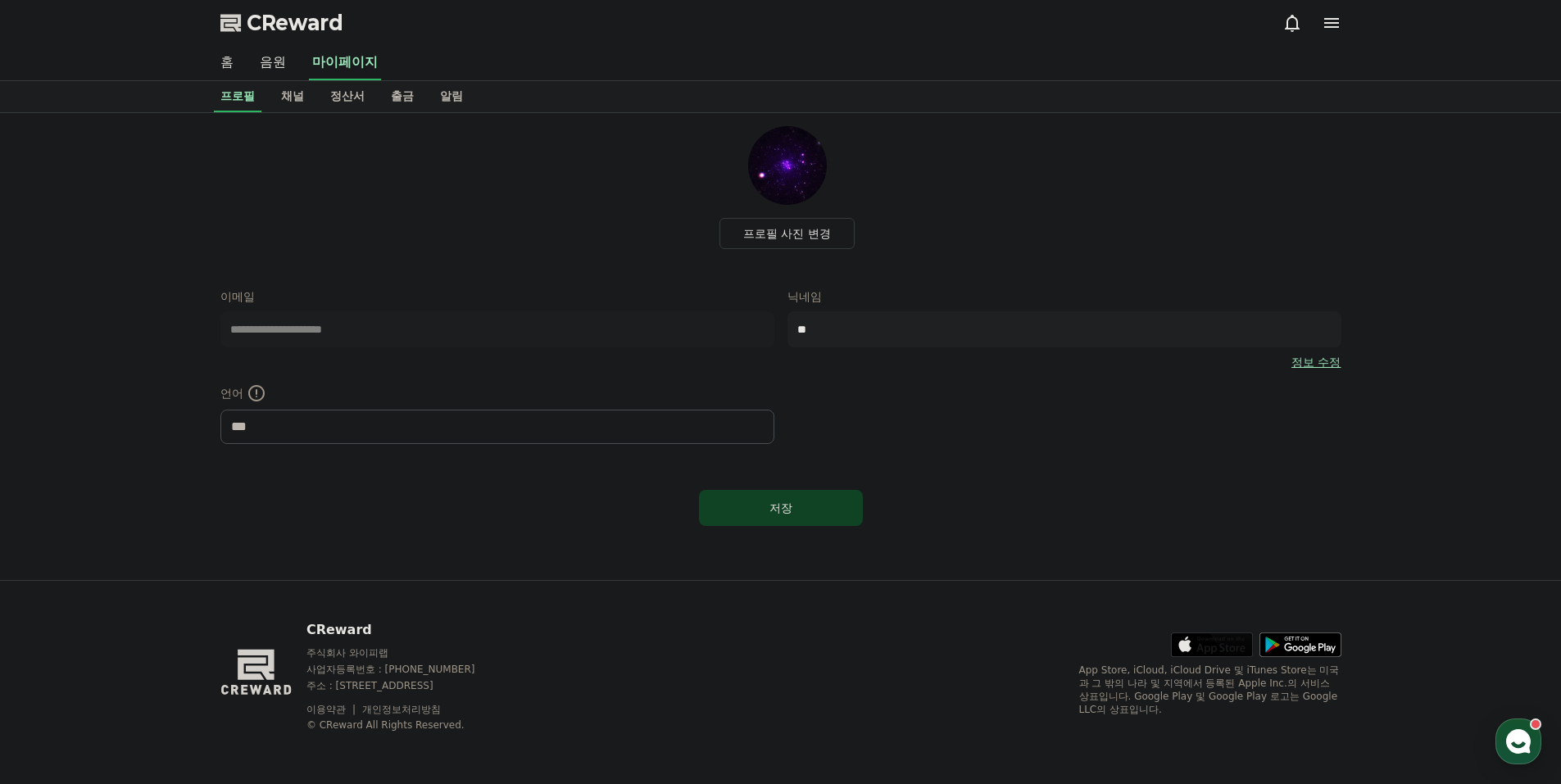
click at [244, 74] on link "홈" at bounding box center [227, 62] width 39 height 34
